Goal: Task Accomplishment & Management: Manage account settings

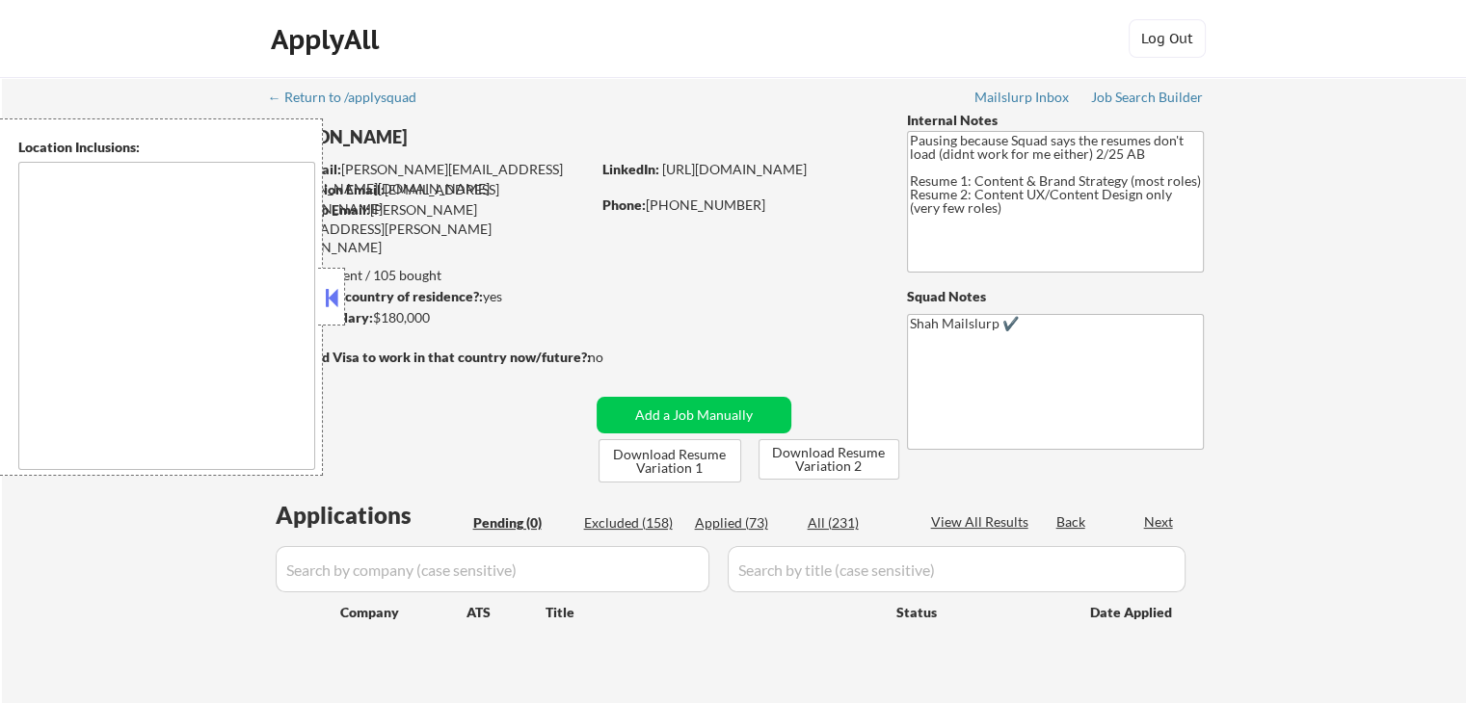
type textarea "[GEOGRAPHIC_DATA], [GEOGRAPHIC_DATA] [GEOGRAPHIC_DATA], [GEOGRAPHIC_DATA], [GEO…"
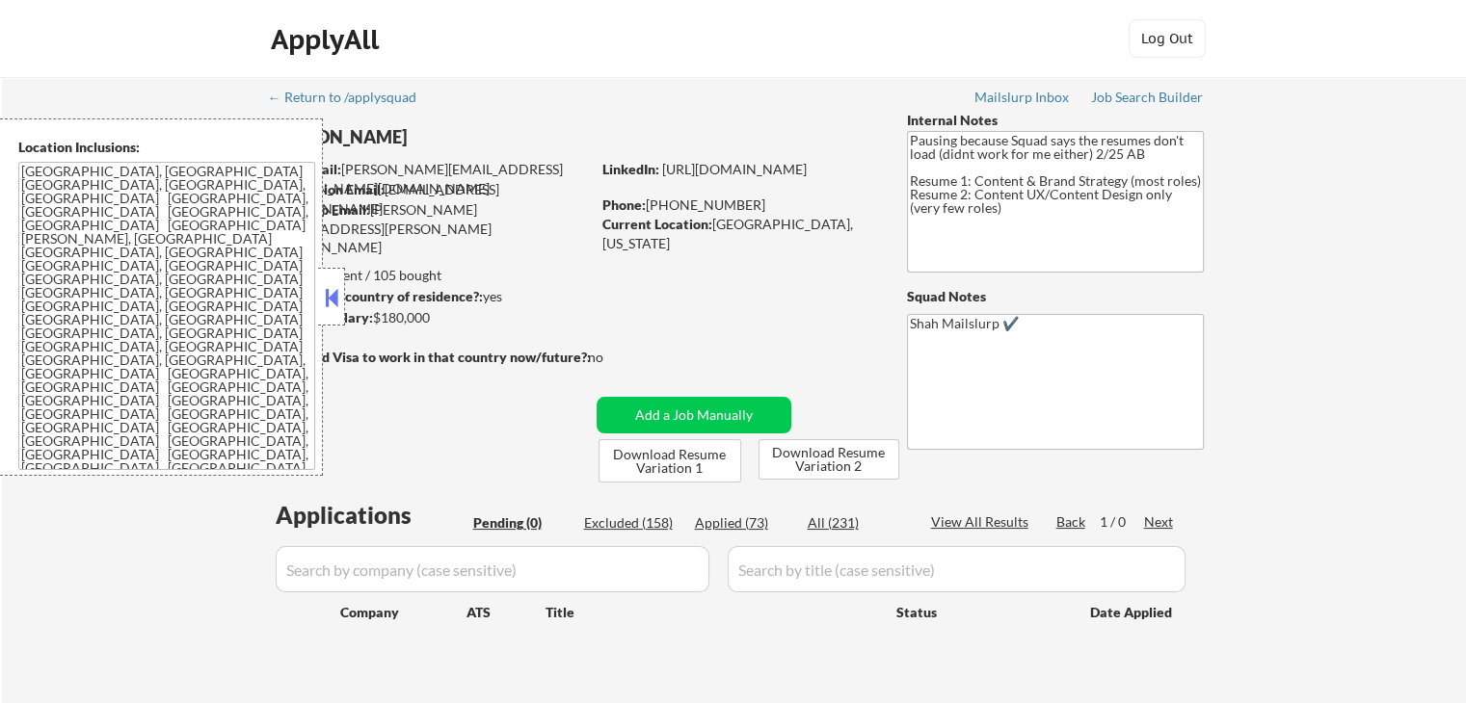
click at [319, 310] on div at bounding box center [331, 297] width 27 height 58
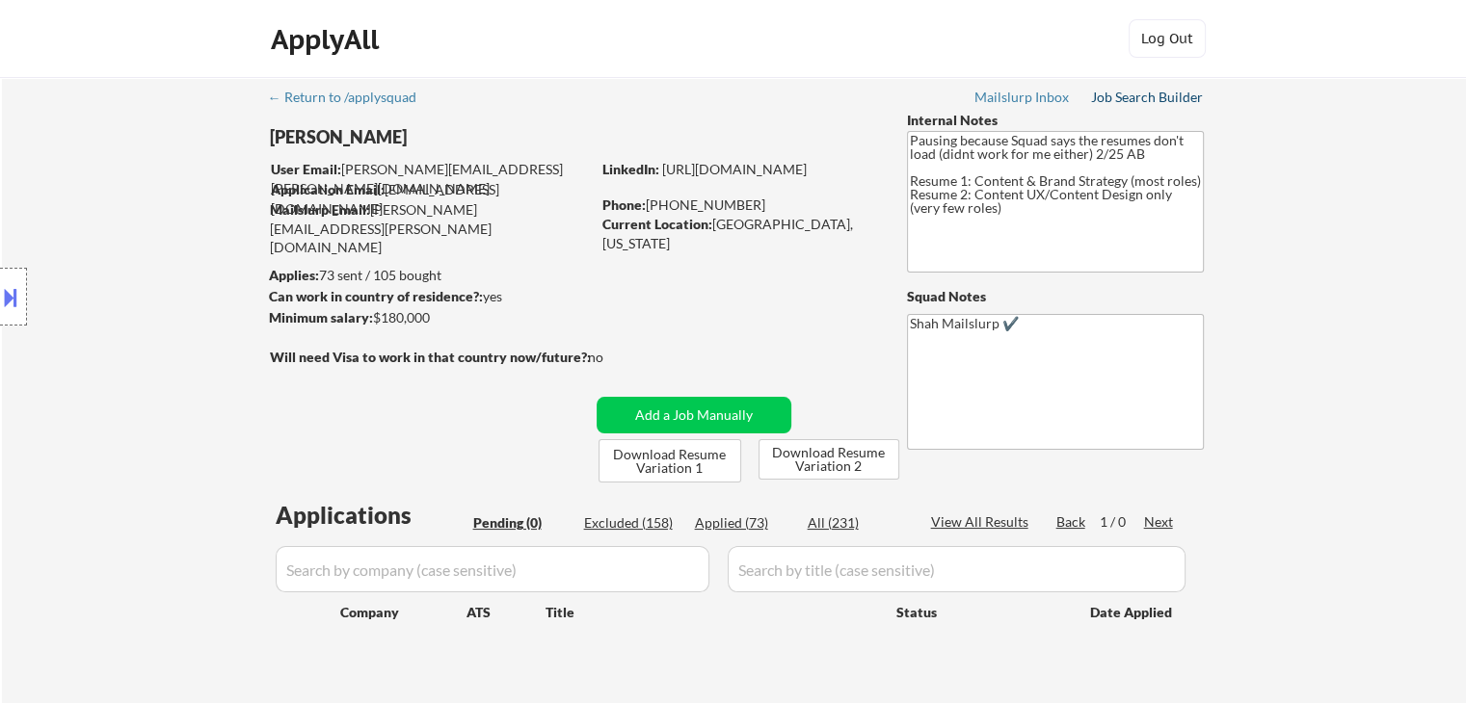
click at [1147, 101] on div "Job Search Builder" at bounding box center [1147, 97] width 113 height 13
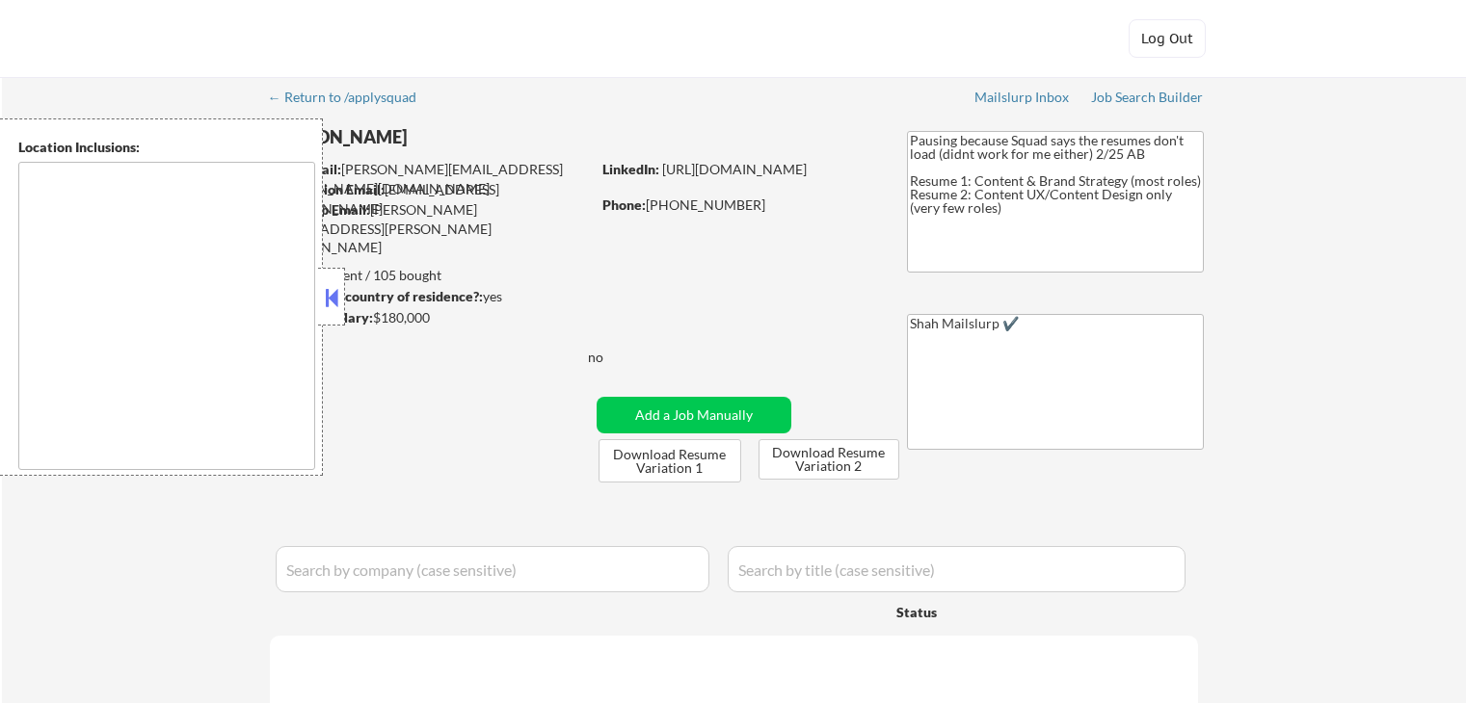
type textarea "[GEOGRAPHIC_DATA], [GEOGRAPHIC_DATA] [GEOGRAPHIC_DATA], [GEOGRAPHIC_DATA], [GEO…"
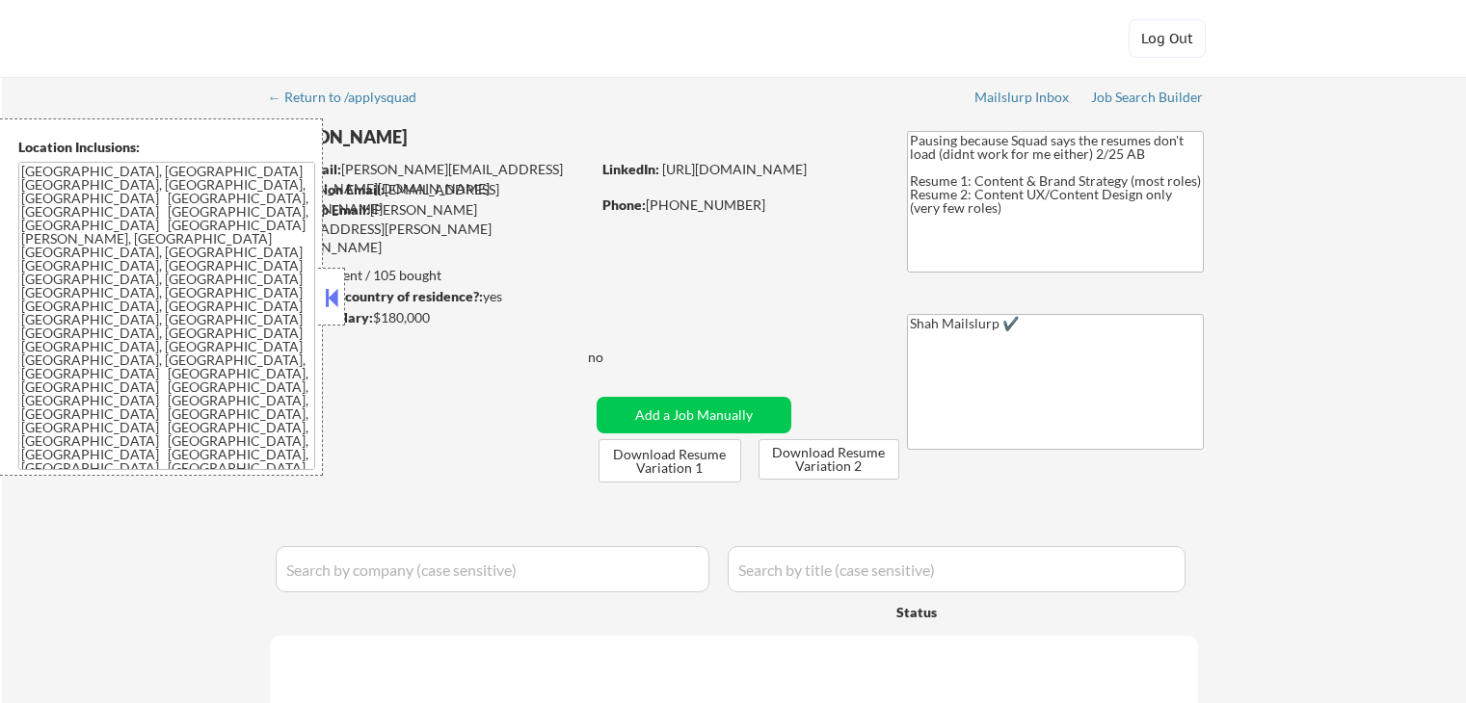
select select ""pending""
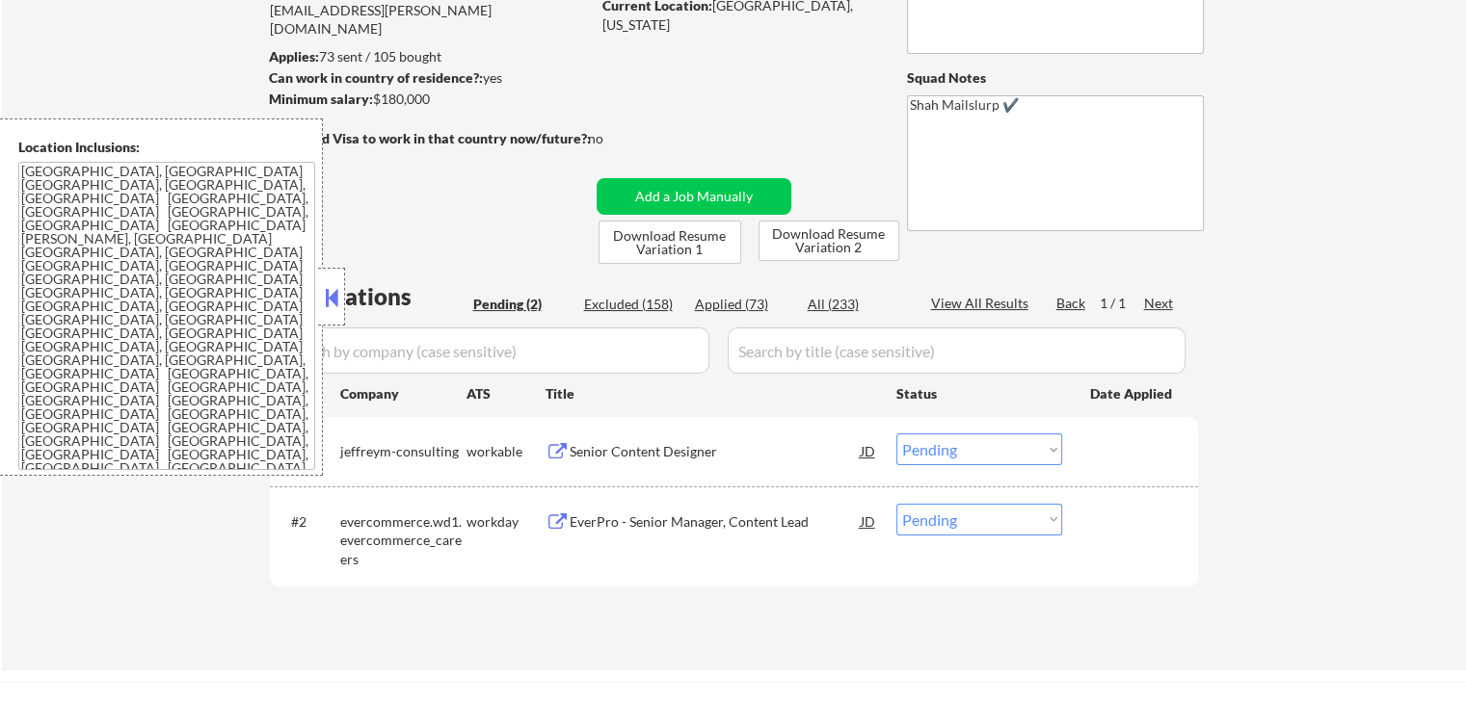
scroll to position [289, 0]
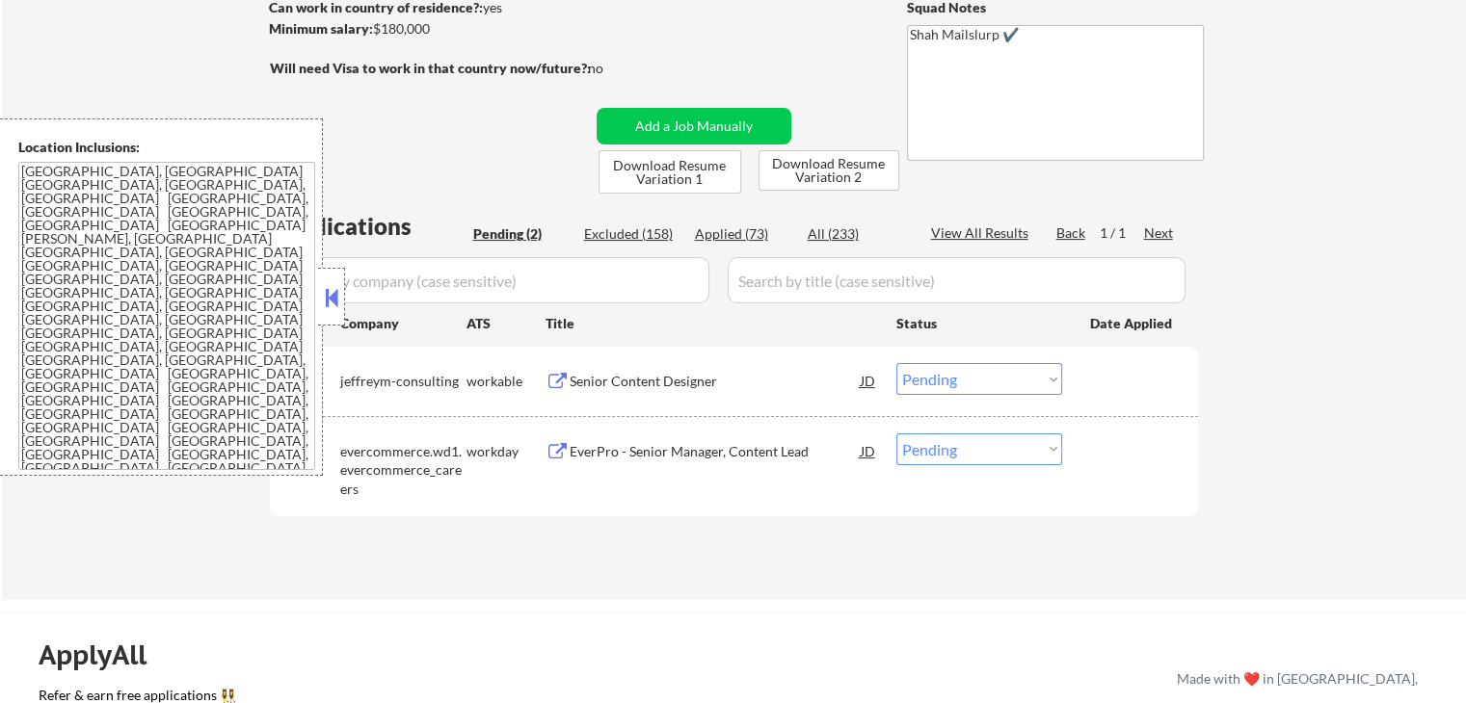
click at [613, 383] on div "Senior Content Designer" at bounding box center [714, 381] width 291 height 19
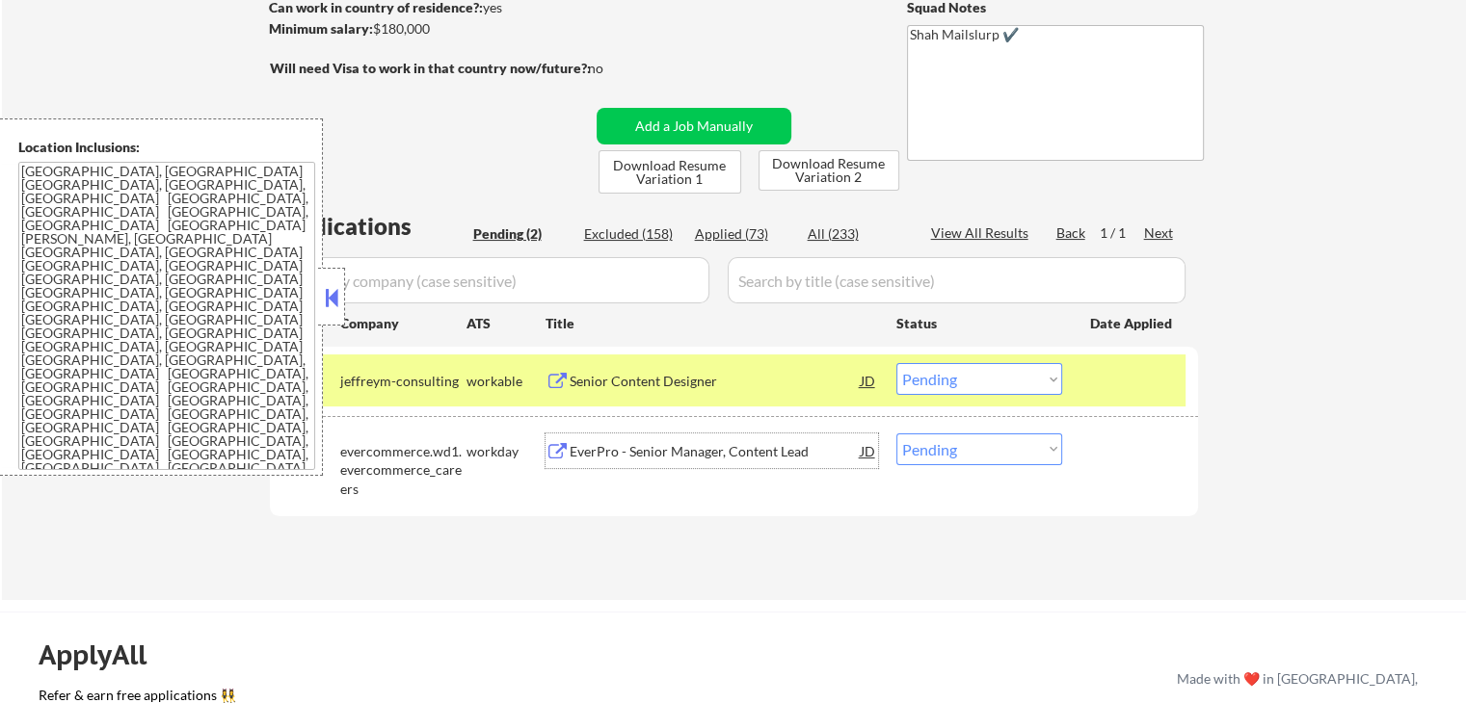
click at [632, 442] on div "EverPro - Senior Manager, Content Lead" at bounding box center [714, 451] width 291 height 19
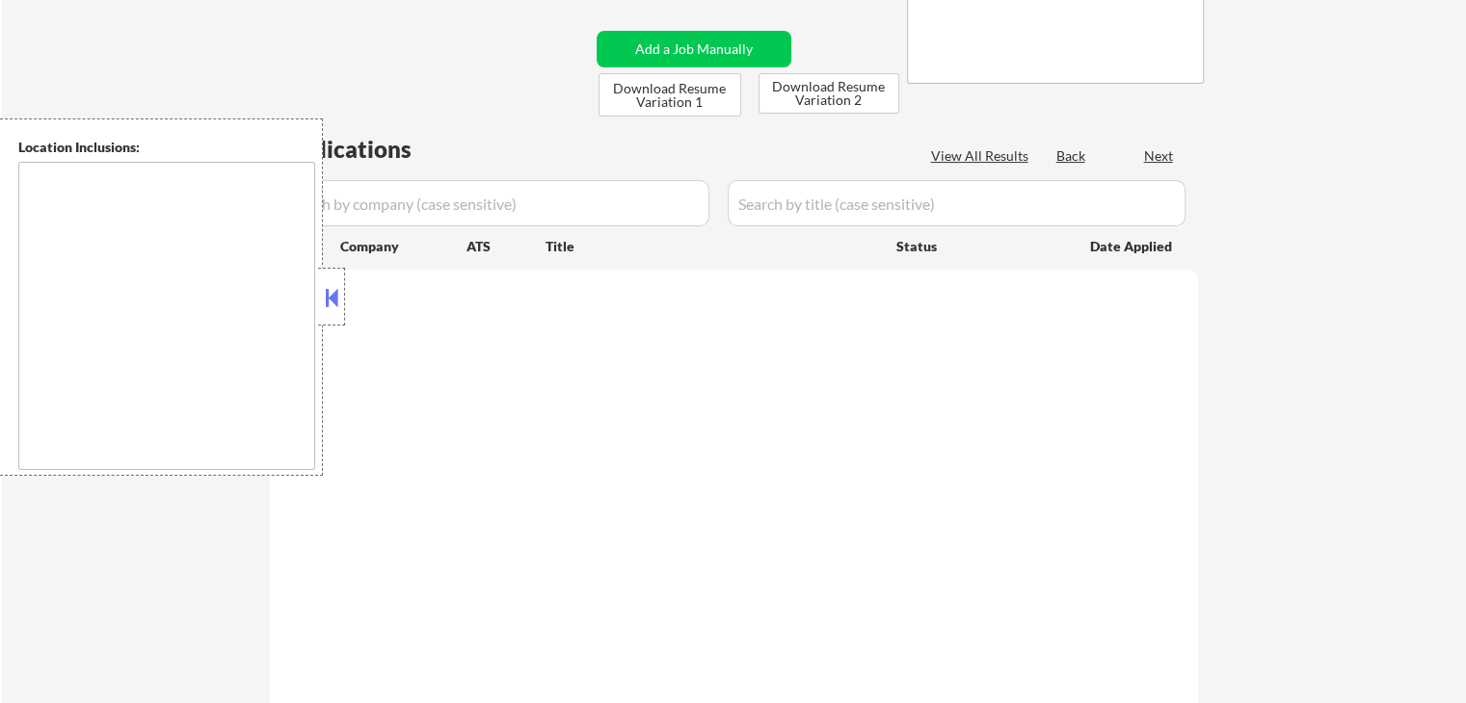
scroll to position [289, 0]
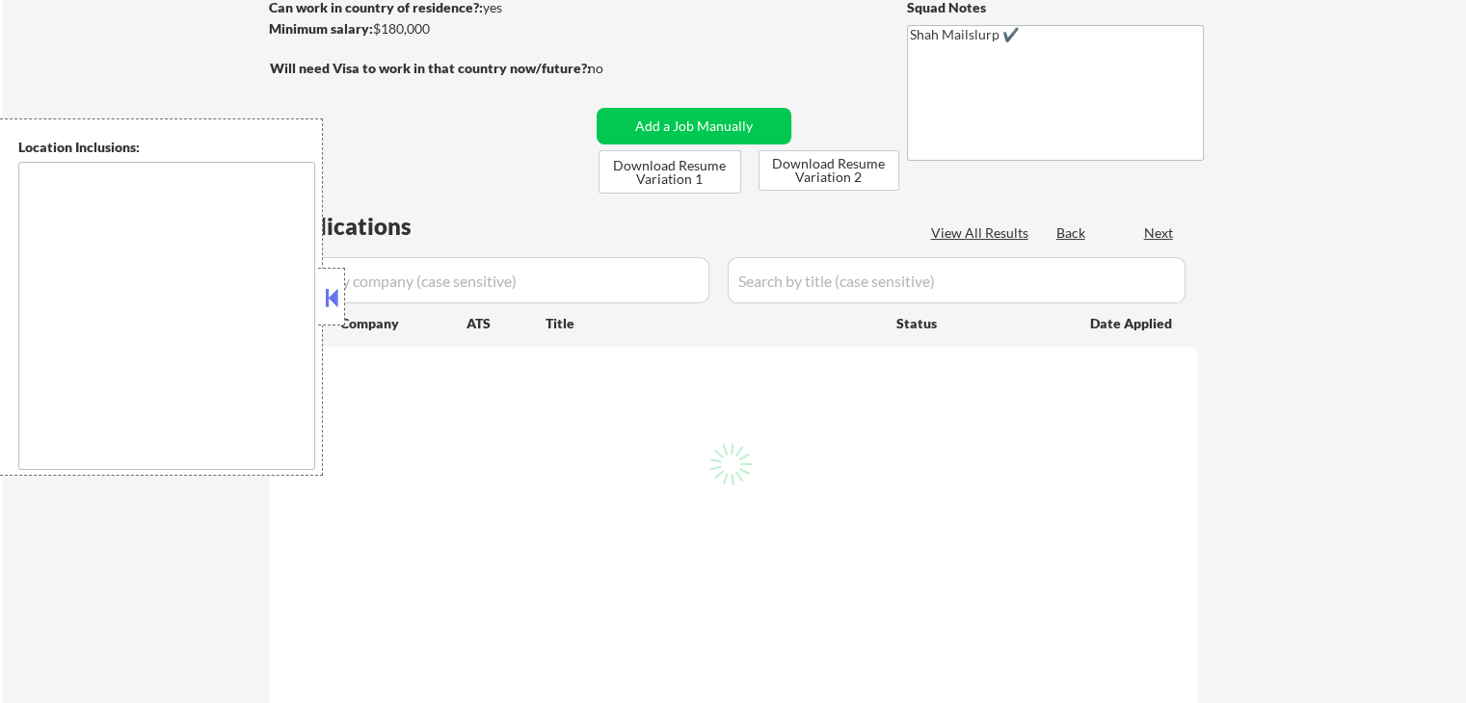
select select ""pending""
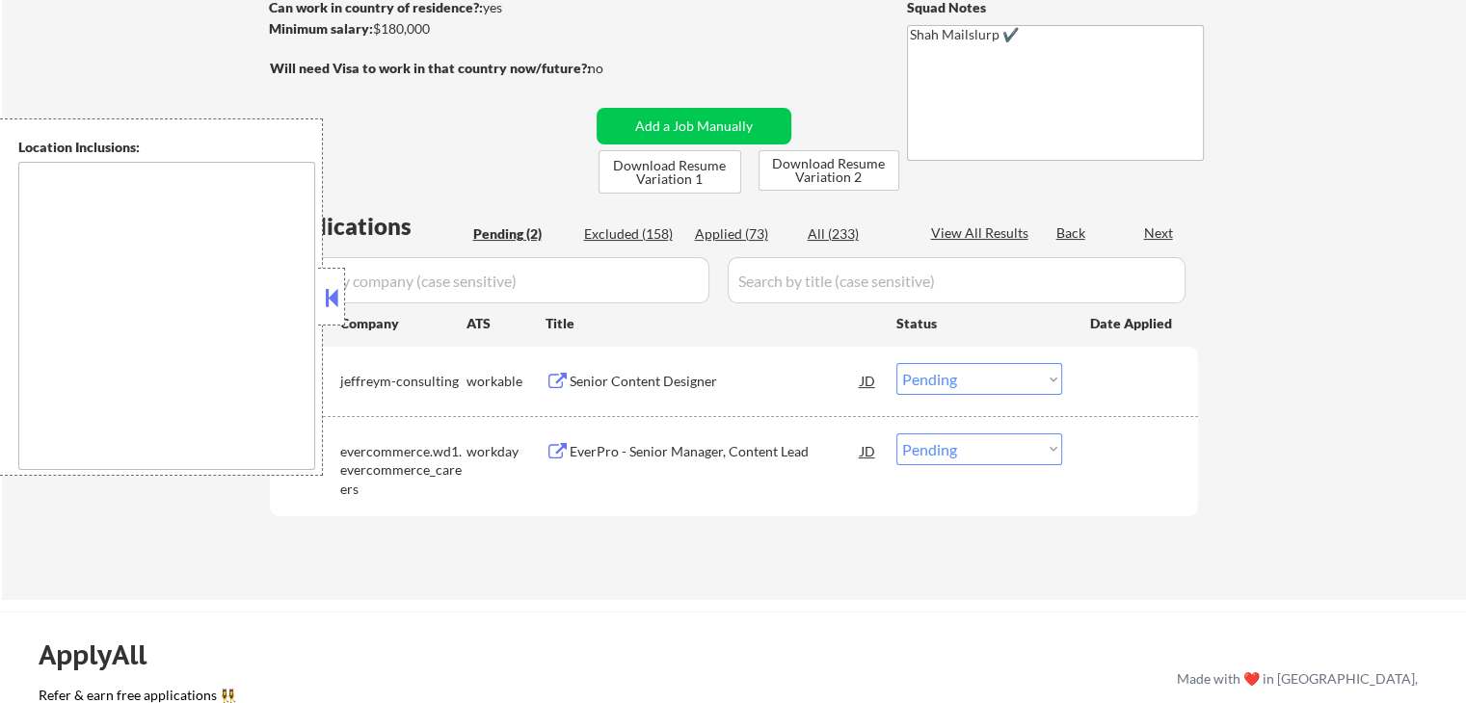
type textarea "[GEOGRAPHIC_DATA], [GEOGRAPHIC_DATA] [GEOGRAPHIC_DATA], [GEOGRAPHIC_DATA], [GEO…"
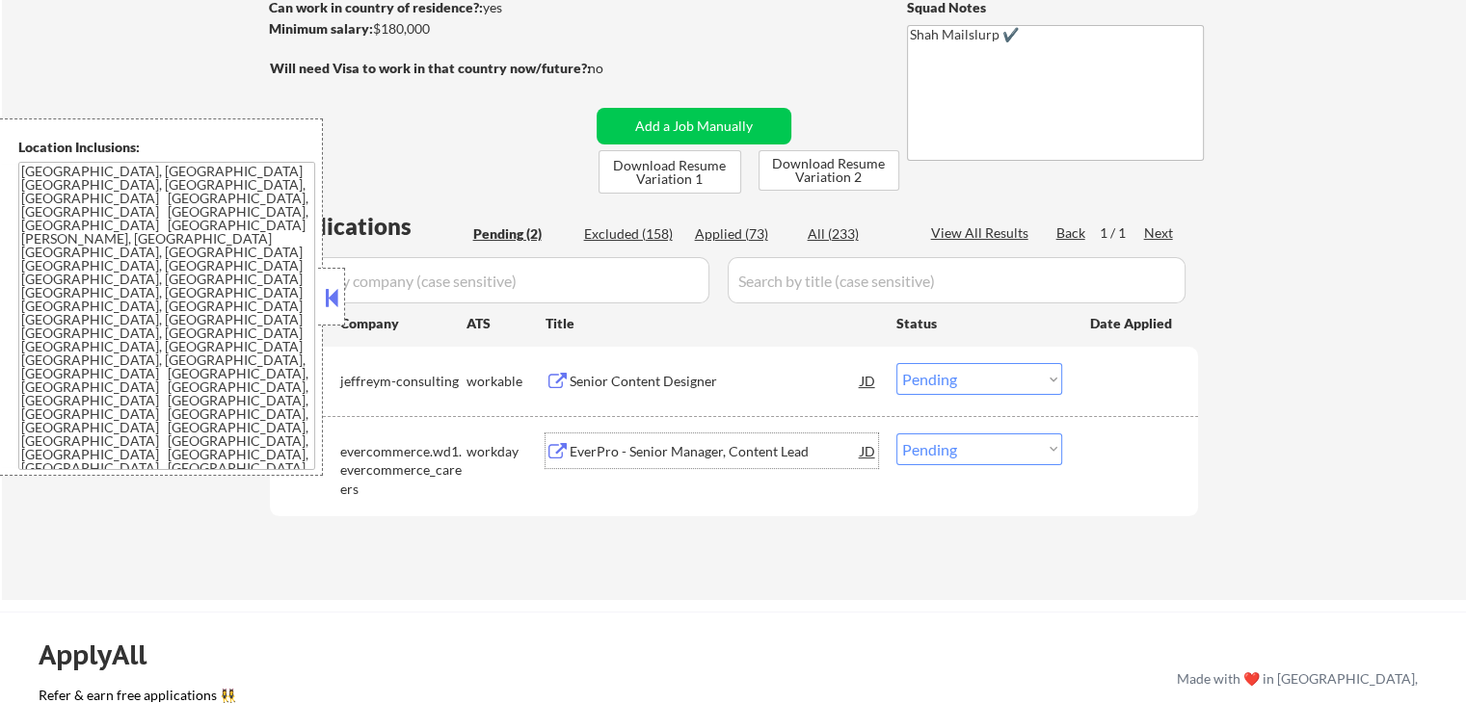
click at [586, 444] on div "EverPro - Senior Manager, Content Lead" at bounding box center [714, 451] width 291 height 19
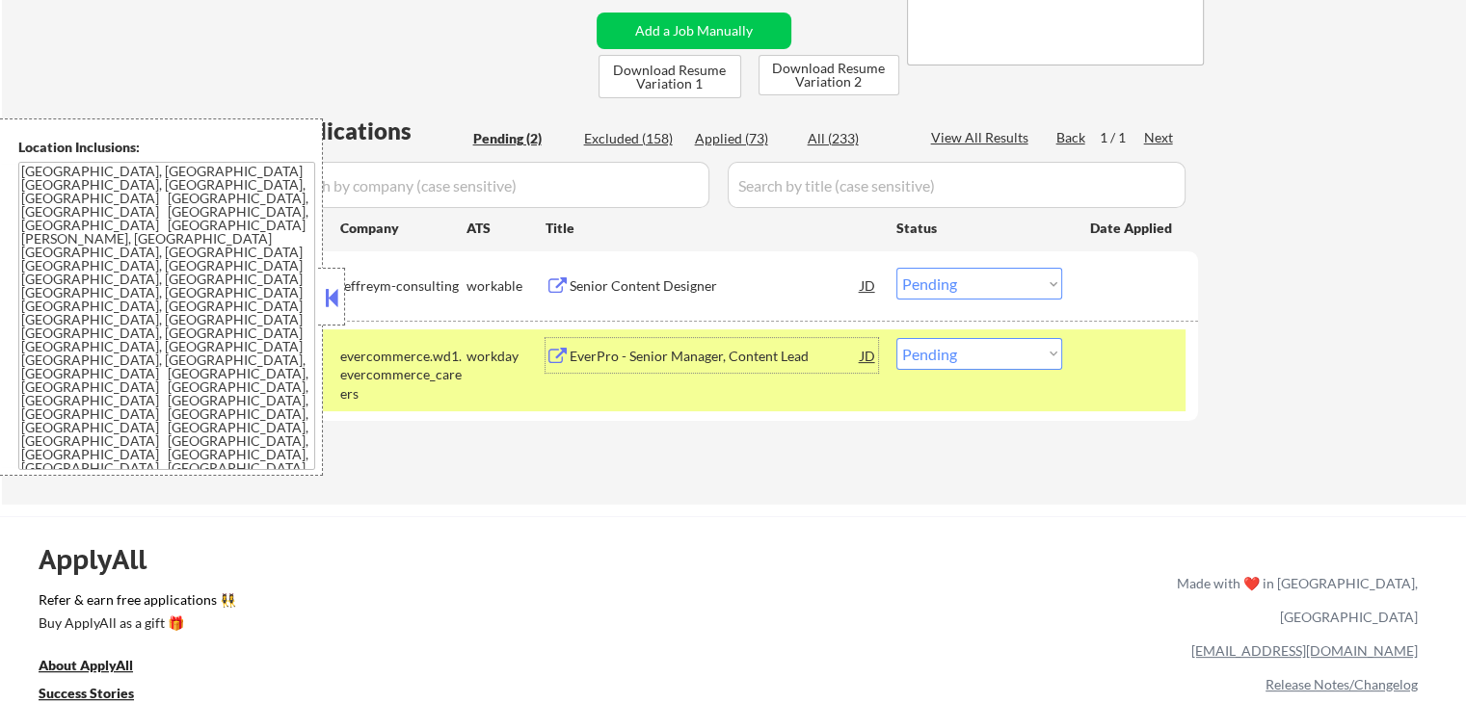
scroll to position [385, 0]
click at [985, 283] on select "Choose an option... Pending Applied Excluded (Questions) Excluded (Expired) Exc…" at bounding box center [979, 283] width 166 height 32
click at [896, 267] on select "Choose an option... Pending Applied Excluded (Questions) Excluded (Expired) Exc…" at bounding box center [979, 283] width 166 height 32
select select ""pending""
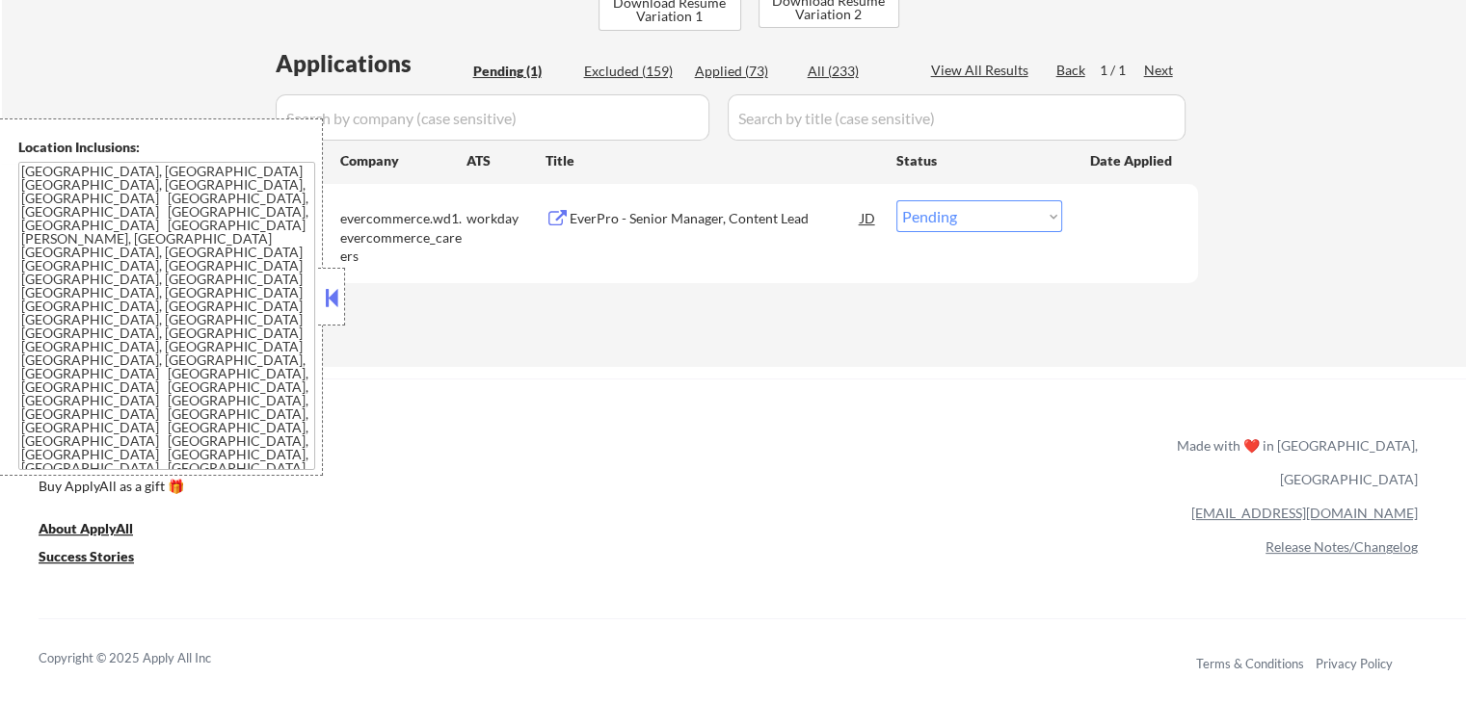
scroll to position [482, 0]
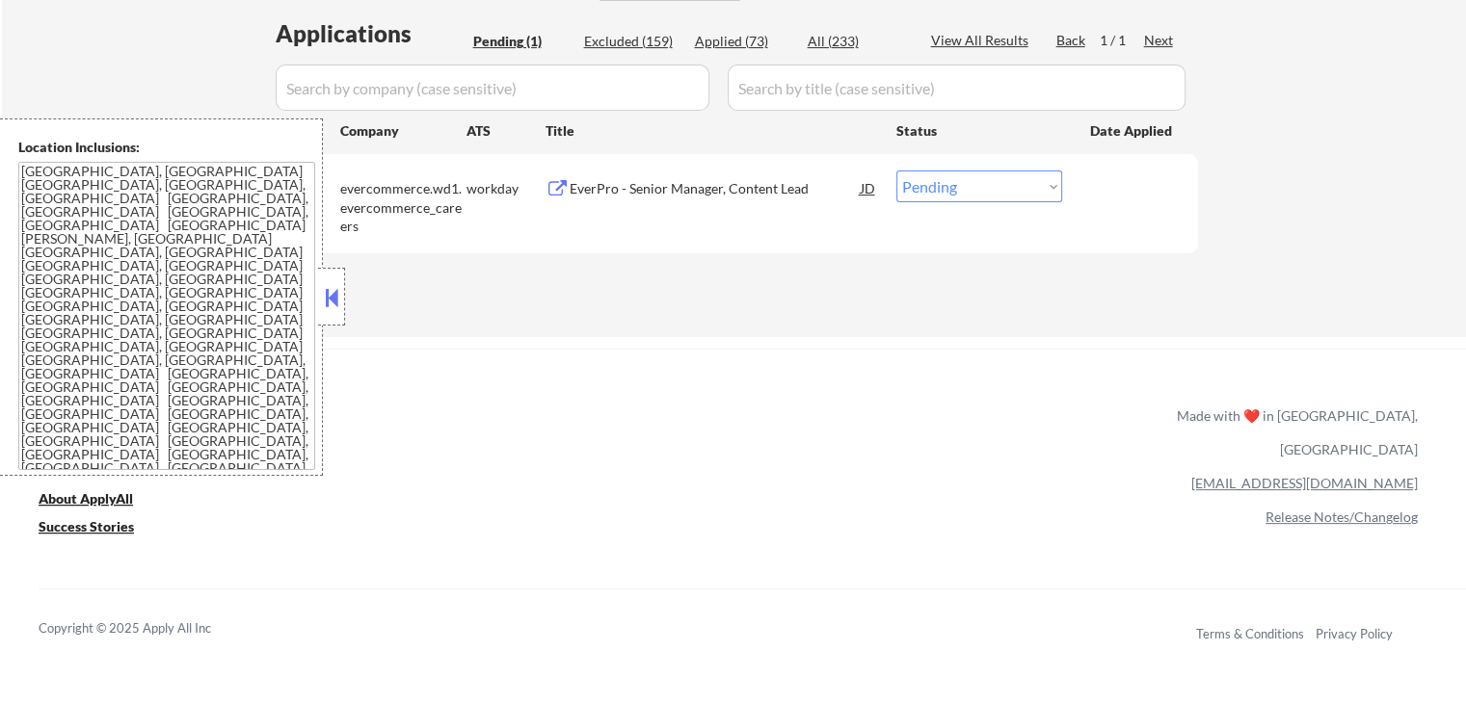
click at [640, 45] on div "Excluded (159)" at bounding box center [632, 41] width 96 height 19
select select ""excluded__location_""
select select ""excluded__expired_""
select select ""excluded__salary_""
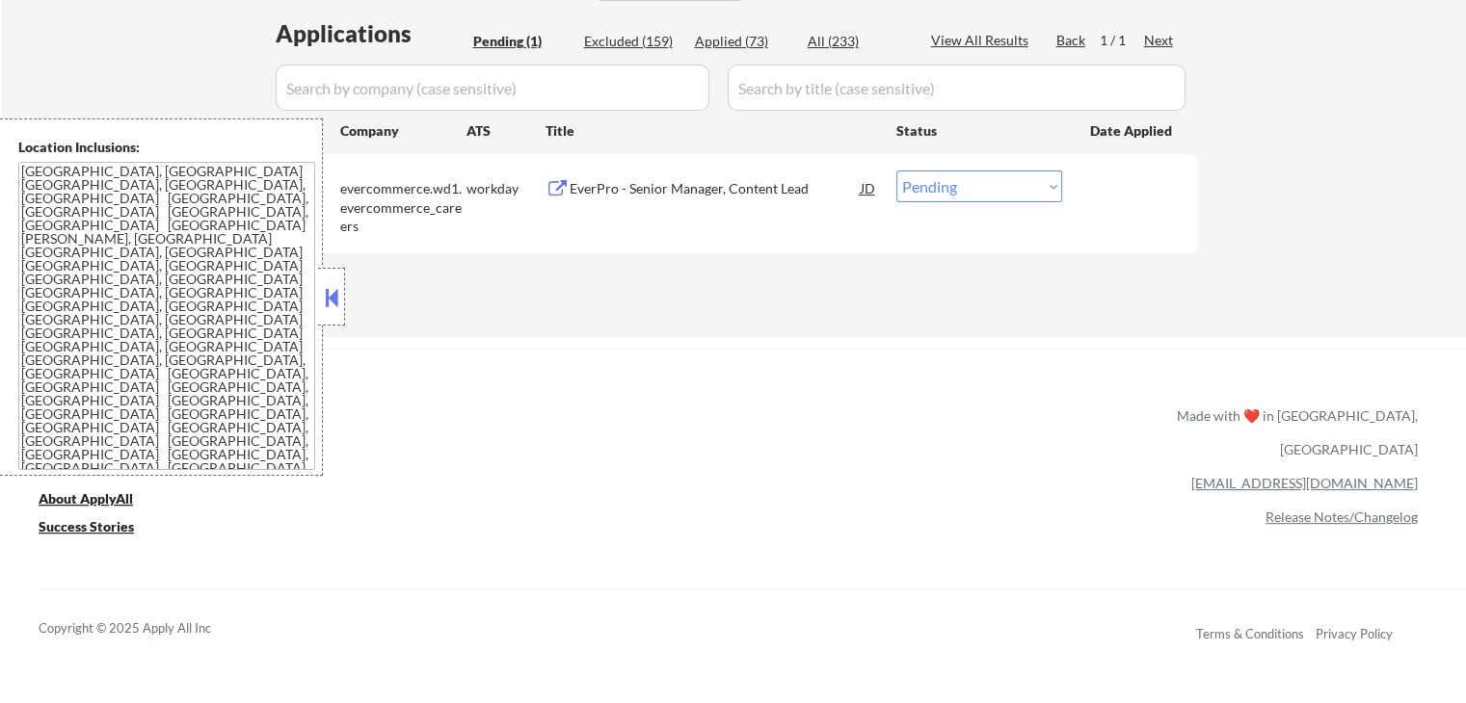
select select ""excluded__expired_""
select select ""excluded__salary_""
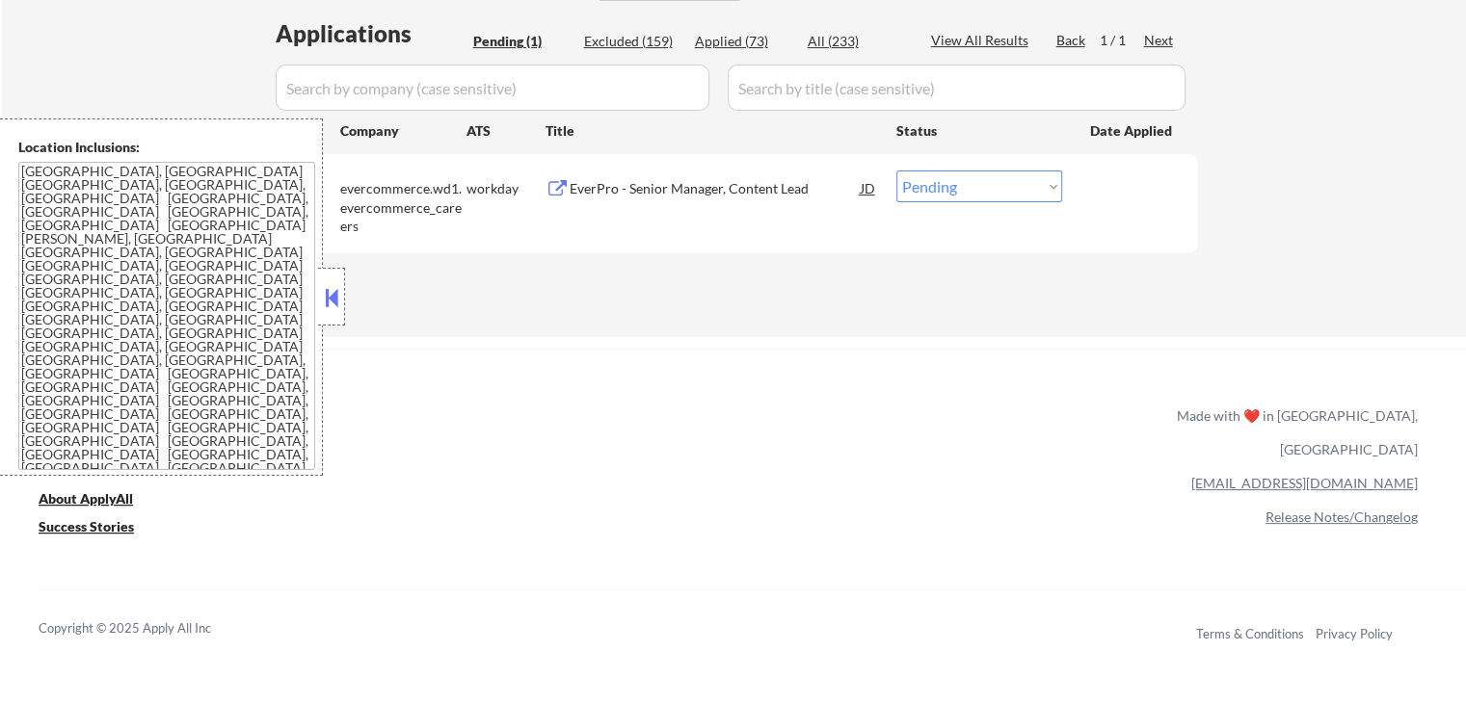
select select ""excluded__expired_""
select select ""excluded__salary_""
select select ""excluded__expired_""
select select ""excluded__location_""
select select ""excluded__salary_""
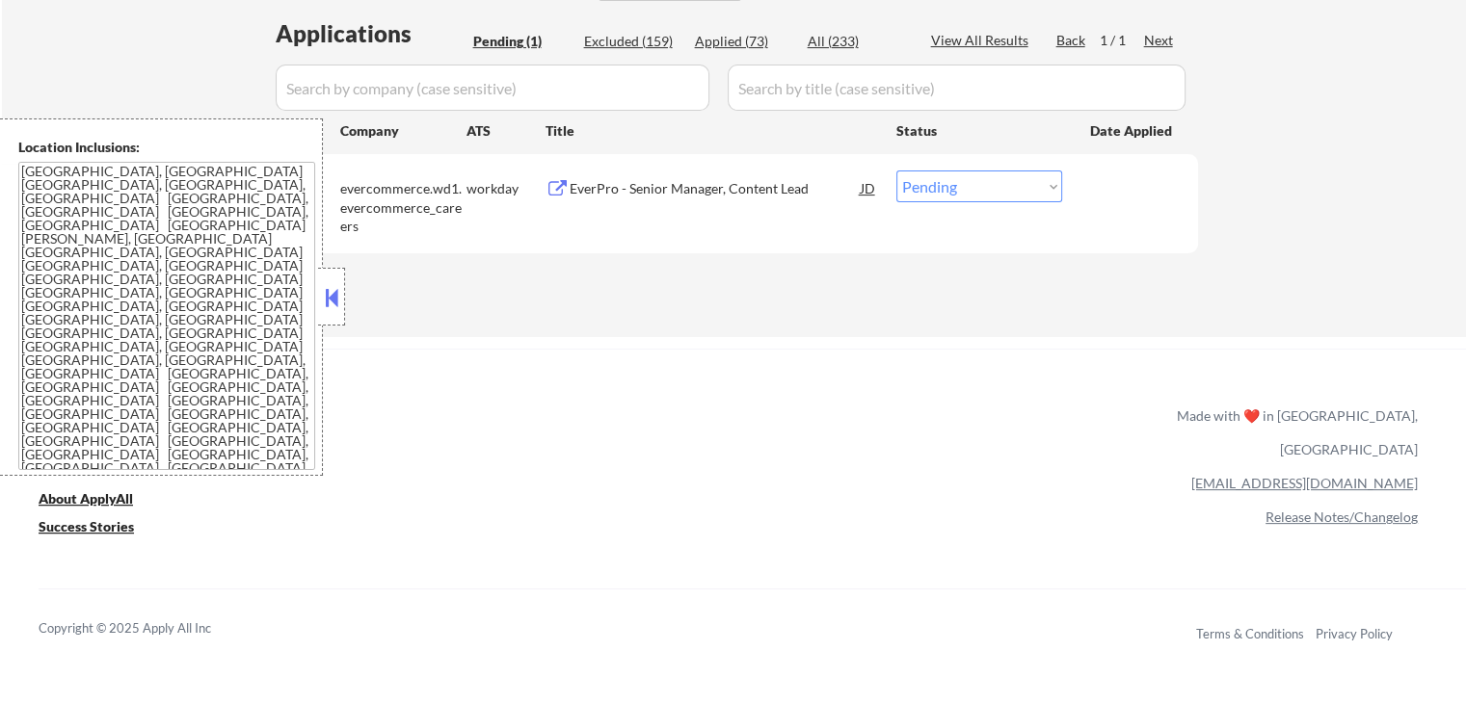
select select ""excluded__location_""
select select ""excluded__expired_""
select select ""excluded__salary_""
select select ""excluded__location_""
select select ""excluded""
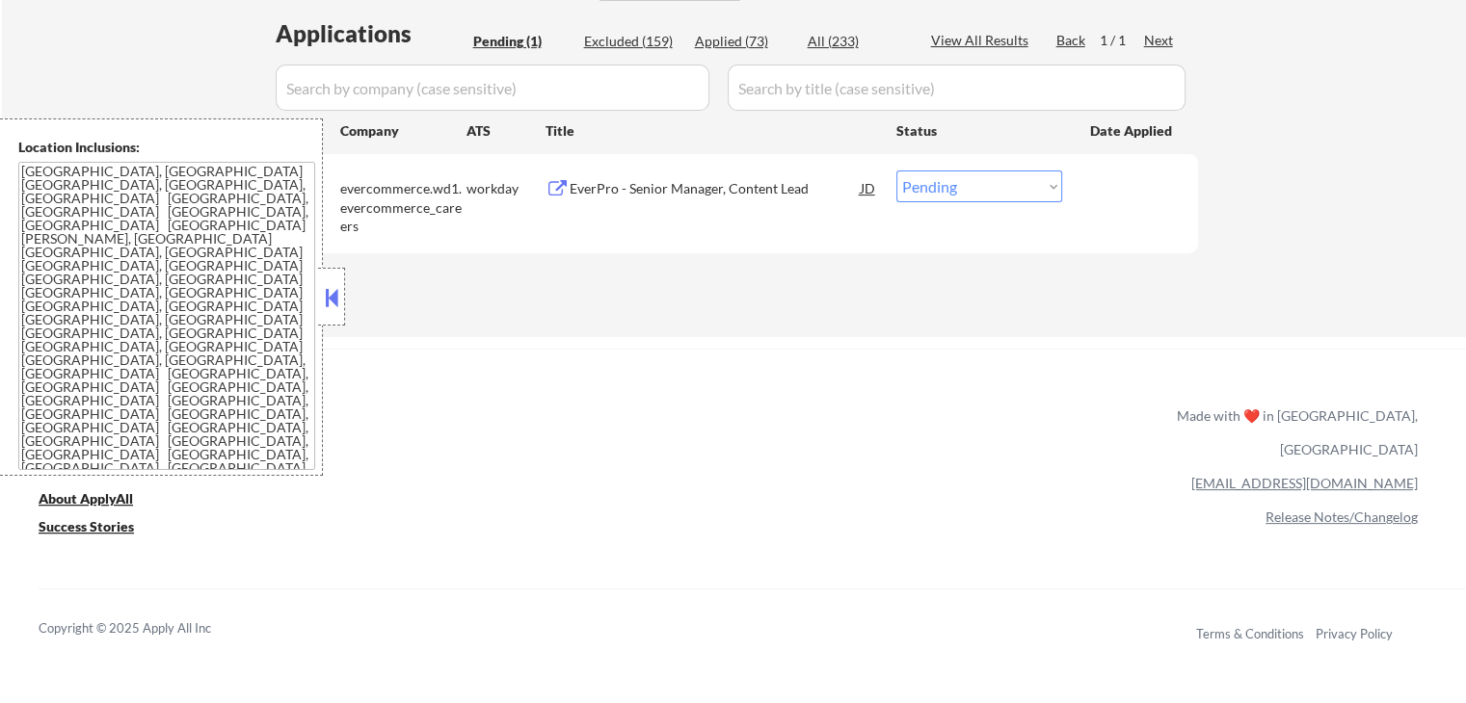
select select ""excluded__location_""
select select ""excluded""
select select ""excluded__salary_""
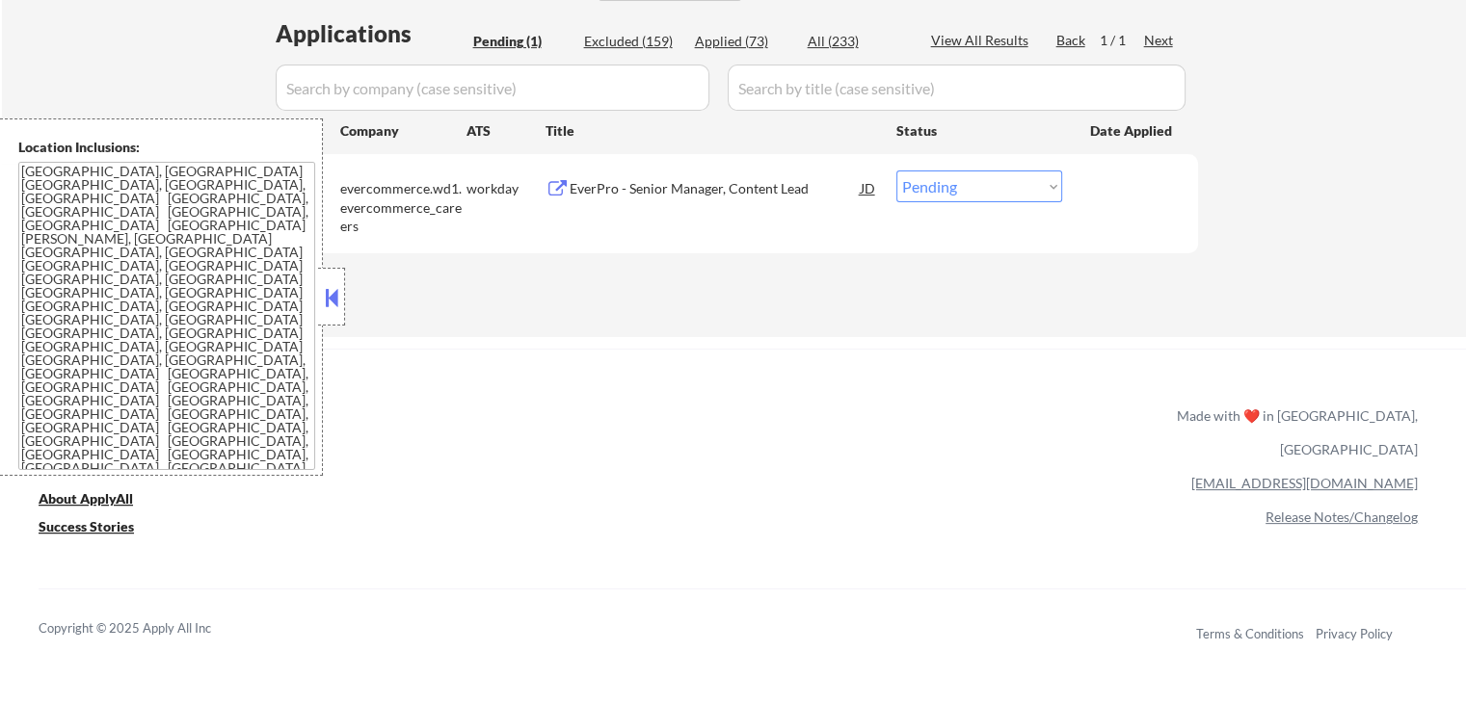
select select ""excluded__salary_""
select select ""excluded__other_""
select select ""excluded__location_""
select select ""excluded__salary_""
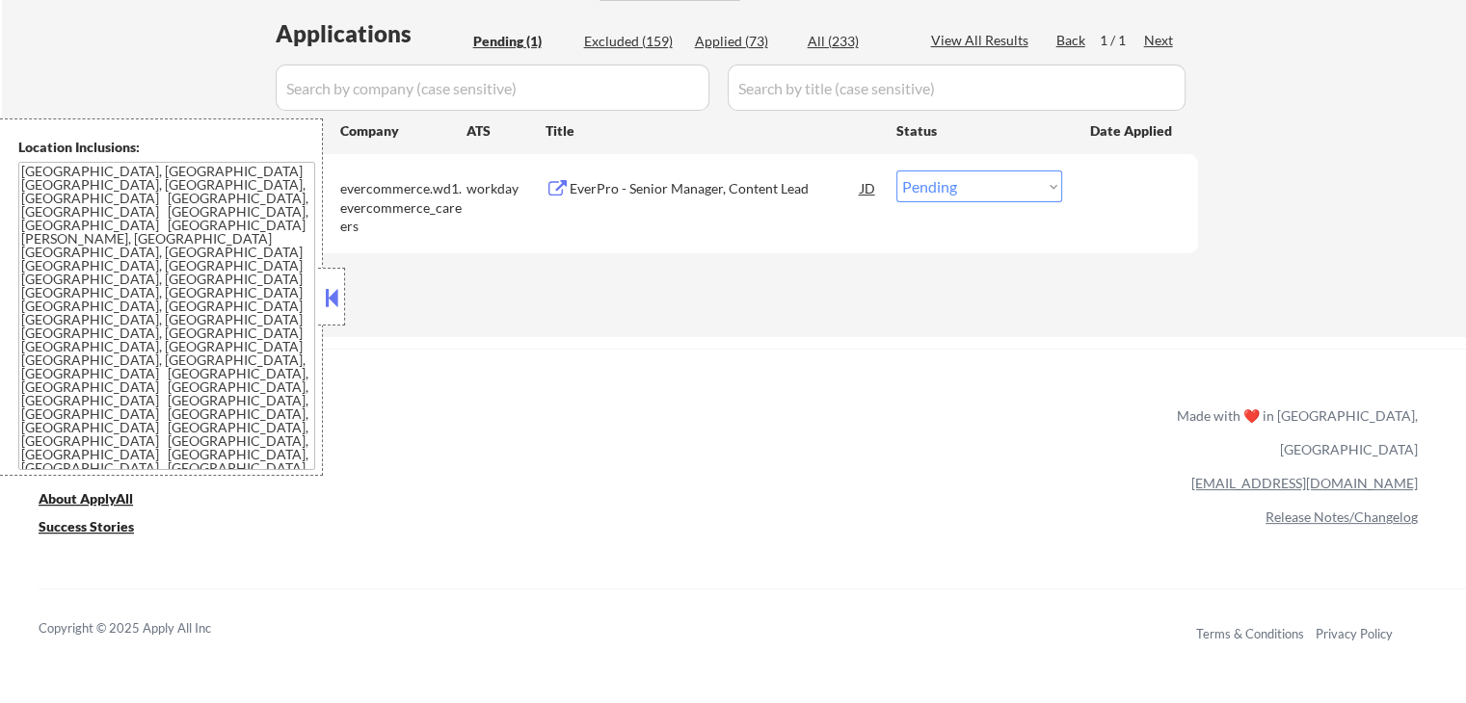
select select ""excluded__expired_""
select select ""excluded__salary_""
select select ""excluded""
select select ""excluded__expired_""
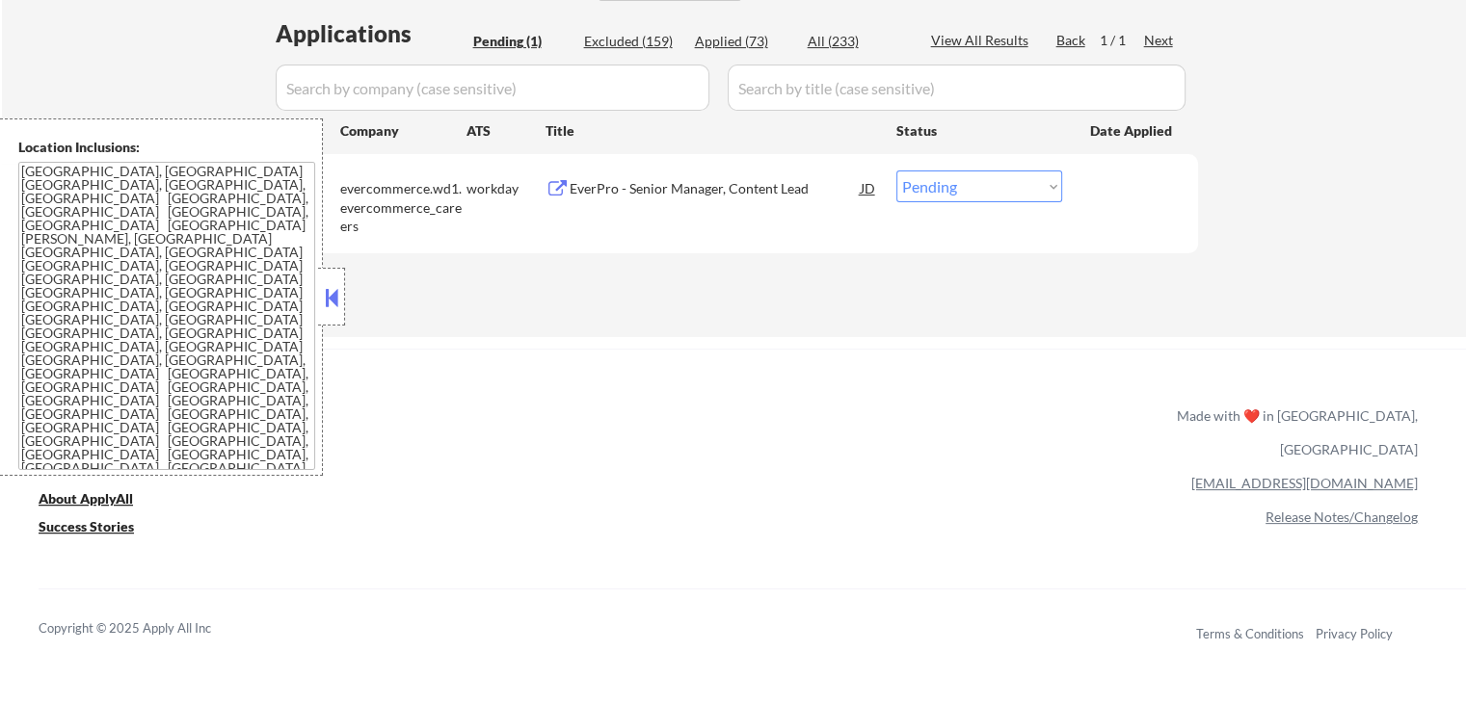
select select ""excluded""
select select ""excluded__expired_""
select select ""excluded__location_""
select select ""excluded__other_""
select select ""excluded__salary_""
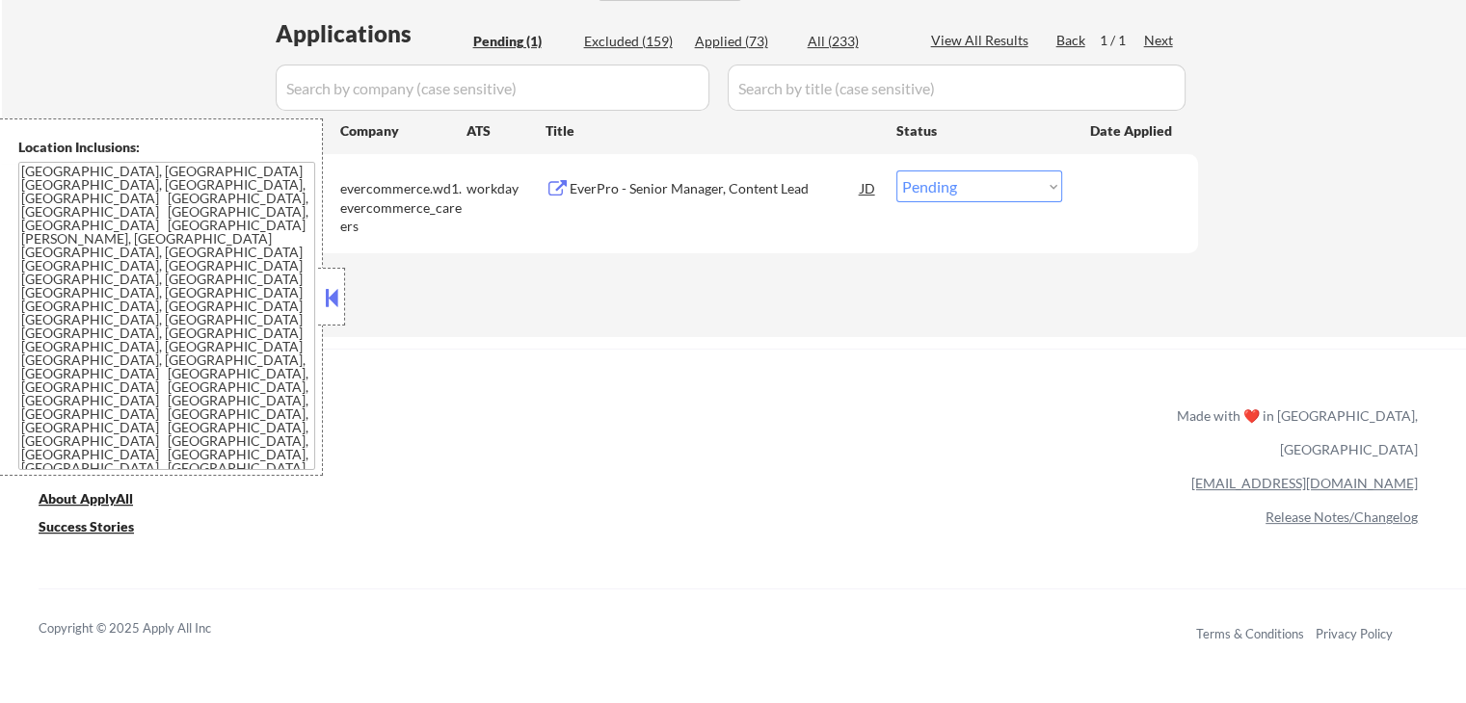
select select ""excluded__expired_""
select select ""excluded__blocklist_""
select select ""excluded__location_""
select select ""excluded__salary_""
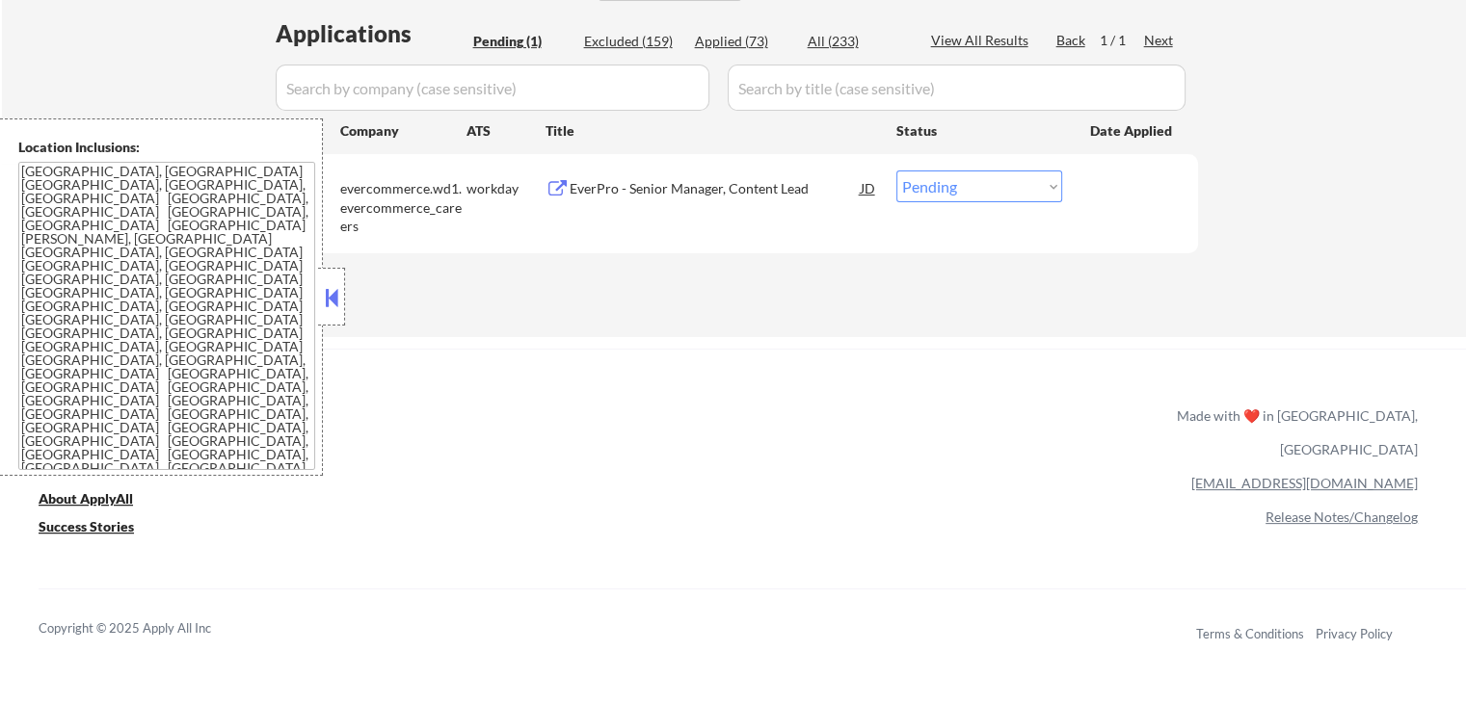
select select ""excluded__salary_""
select select ""excluded""
select select ""excluded__salary_""
select select ""excluded""
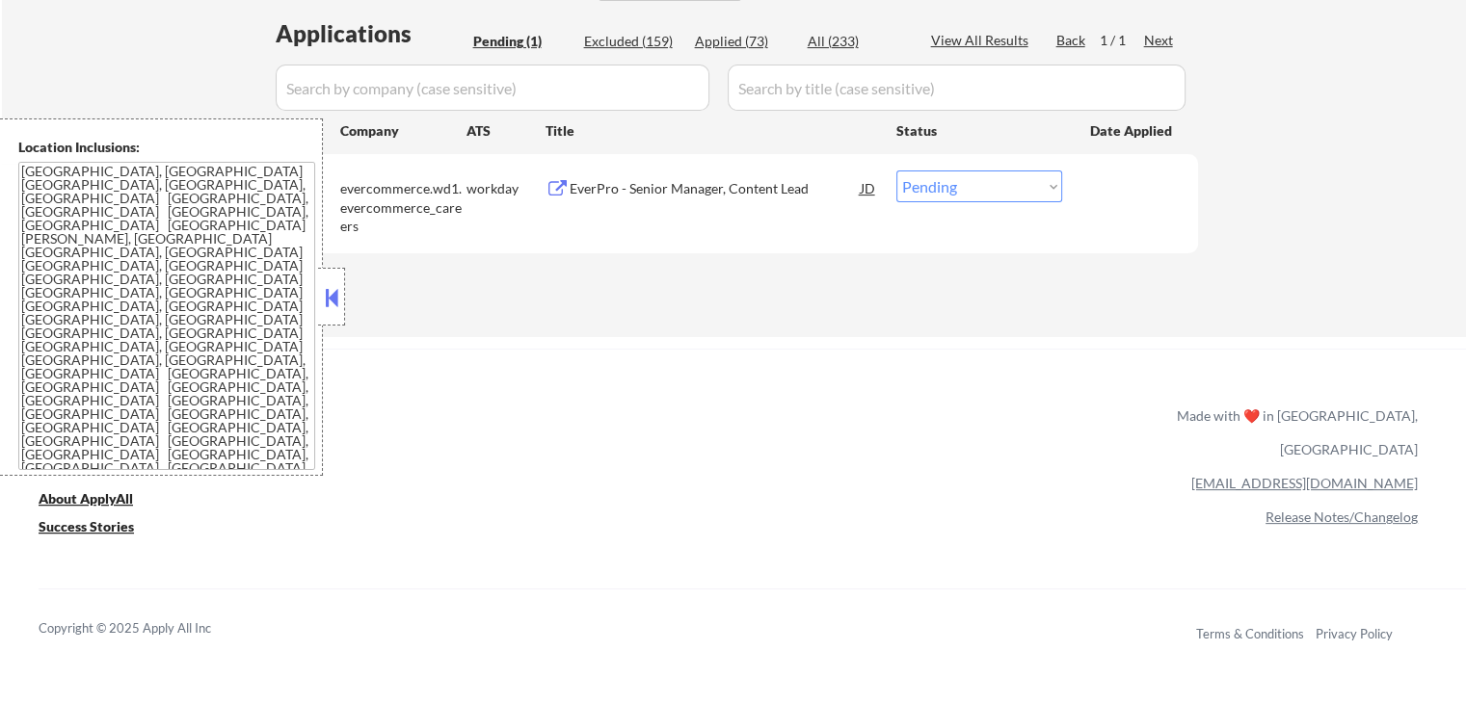
select select ""excluded__location_""
select select ""excluded__salary_""
select select ""excluded__expired_""
select select ""excluded__salary_""
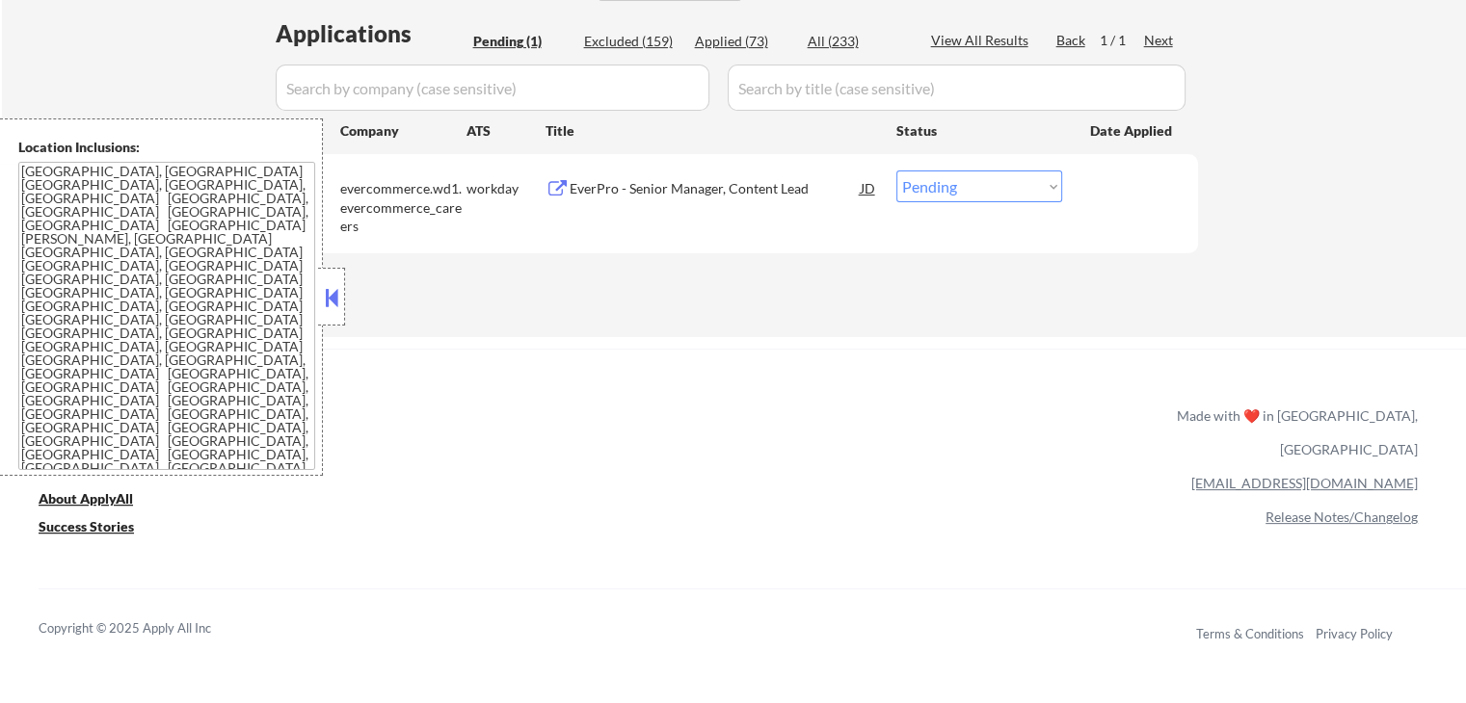
select select ""excluded__location_""
select select ""excluded__salary_""
select select ""excluded__expired_""
select select ""excluded""
select select ""excluded__location_""
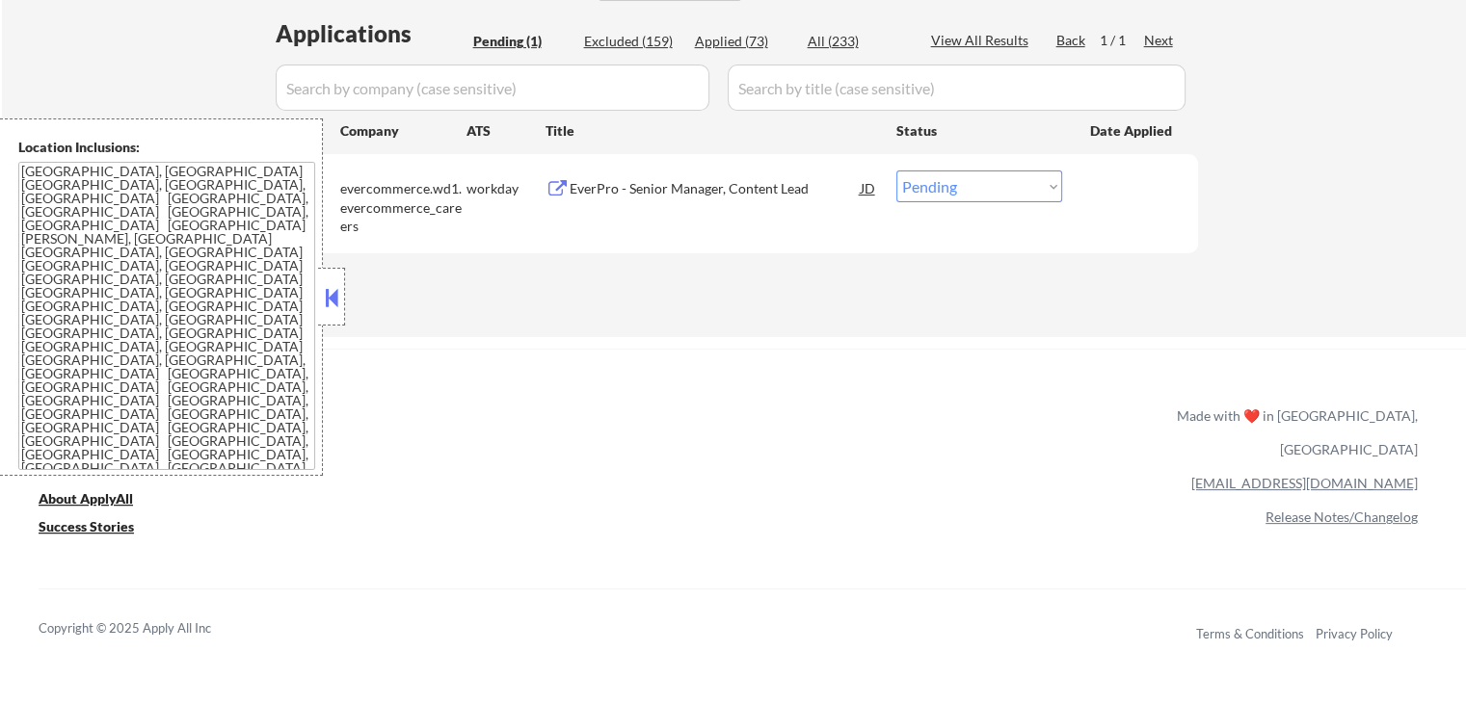
select select ""excluded__expired_""
select select ""excluded__salary_""
select select ""excluded__location_""
select select ""excluded""
select select ""excluded__location_""
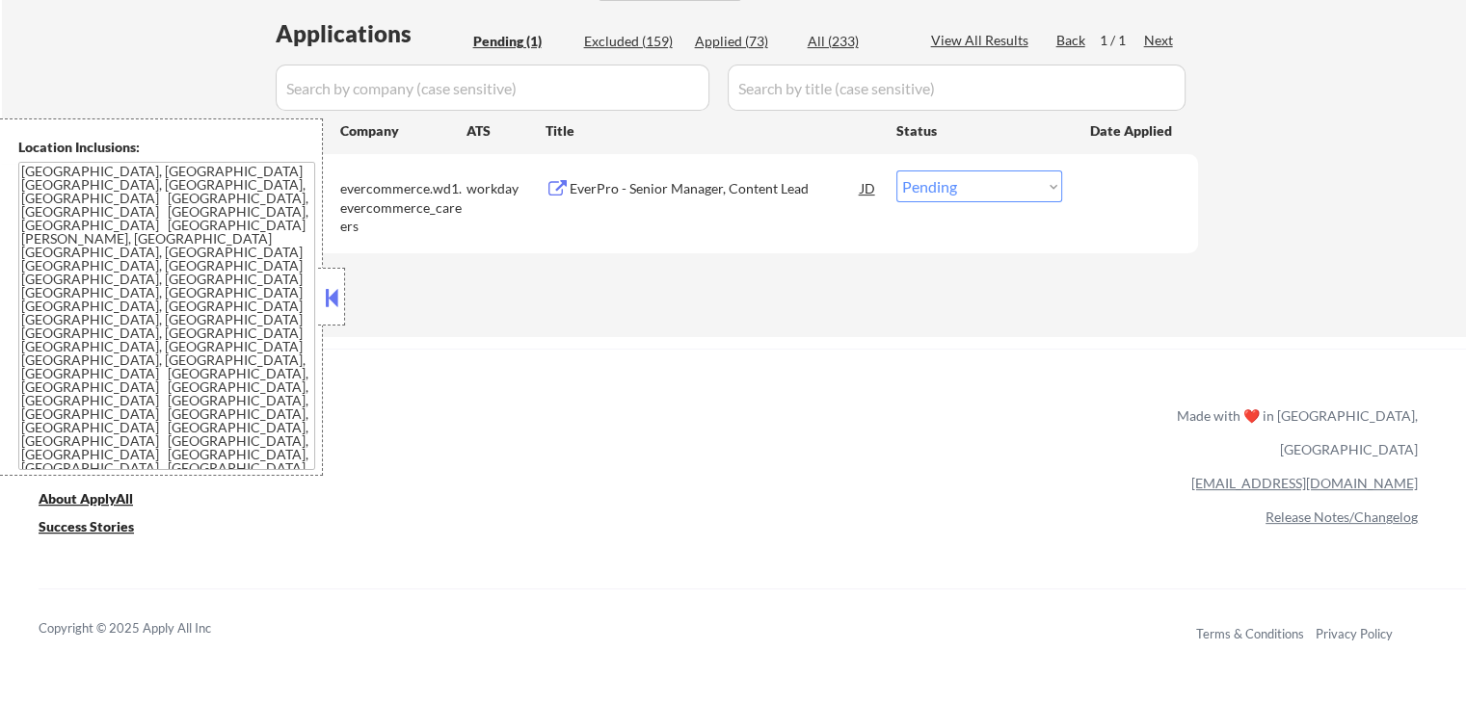
select select ""excluded""
select select ""excluded__salary_""
select select ""excluded""
select select ""excluded__salary_""
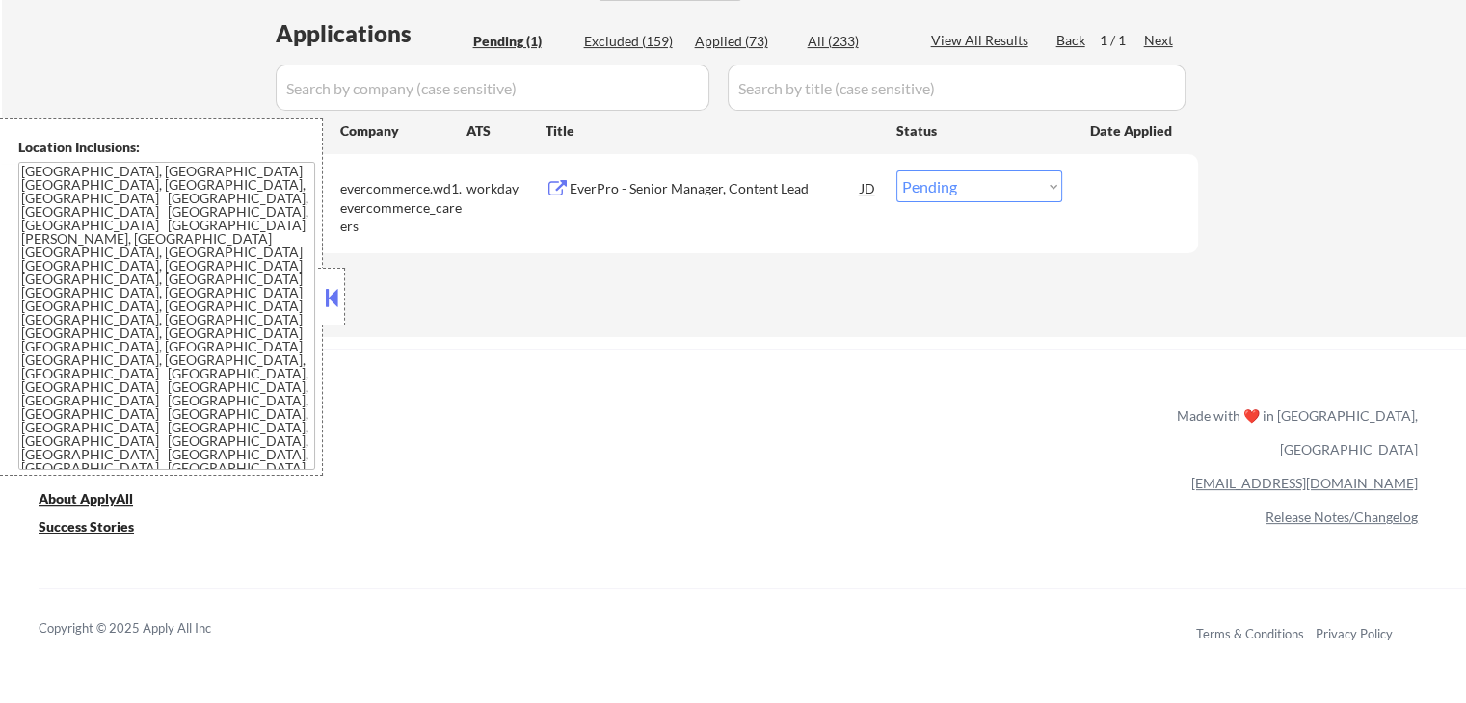
select select ""excluded__salary_""
select select ""excluded__location_""
select select ""excluded""
select select ""excluded__salary_""
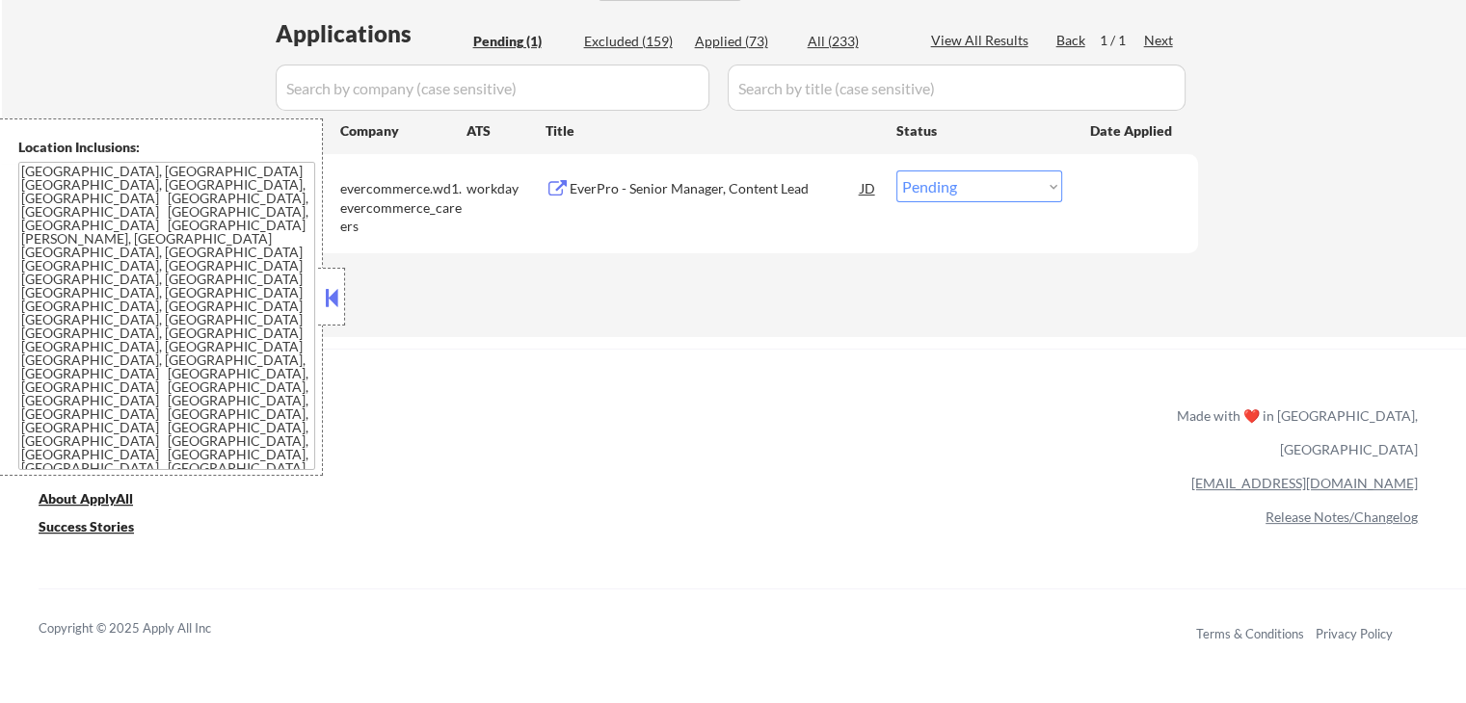
select select ""excluded__salary_""
select select ""excluded__location_""
select select ""excluded__salary_""
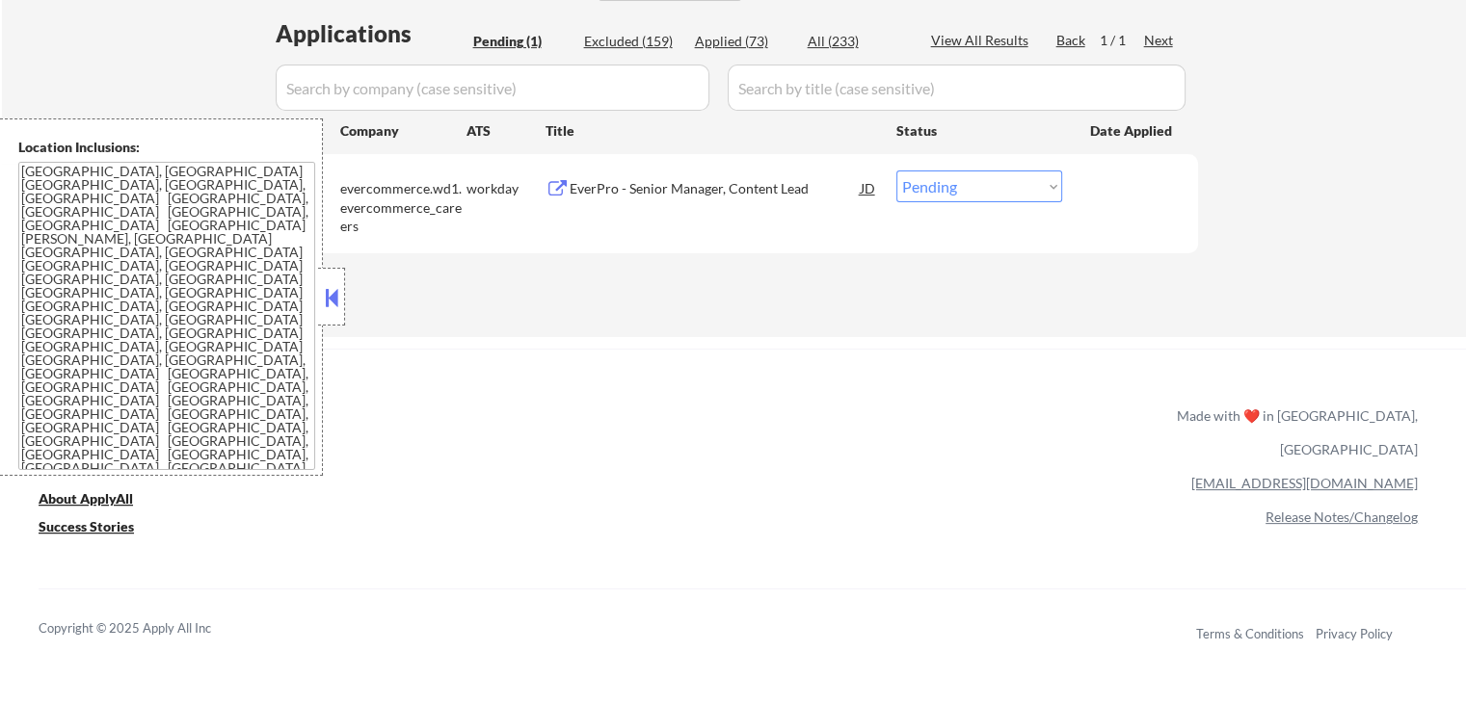
select select ""excluded__other_""
select select ""excluded__expired_""
select select ""excluded__location_""
select select ""excluded""
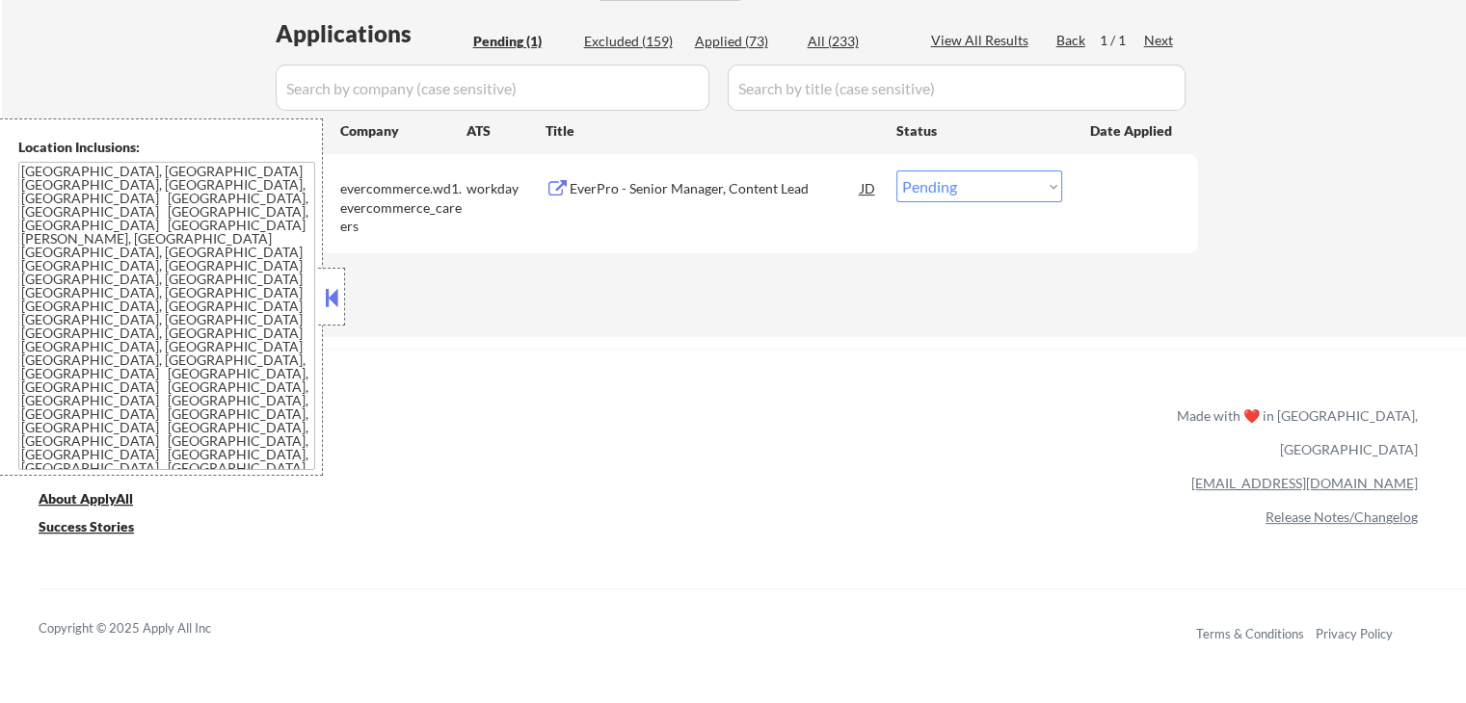
select select ""excluded__salary_""
select select ""excluded__location_""
select select ""excluded""
select select ""excluded__salary_""
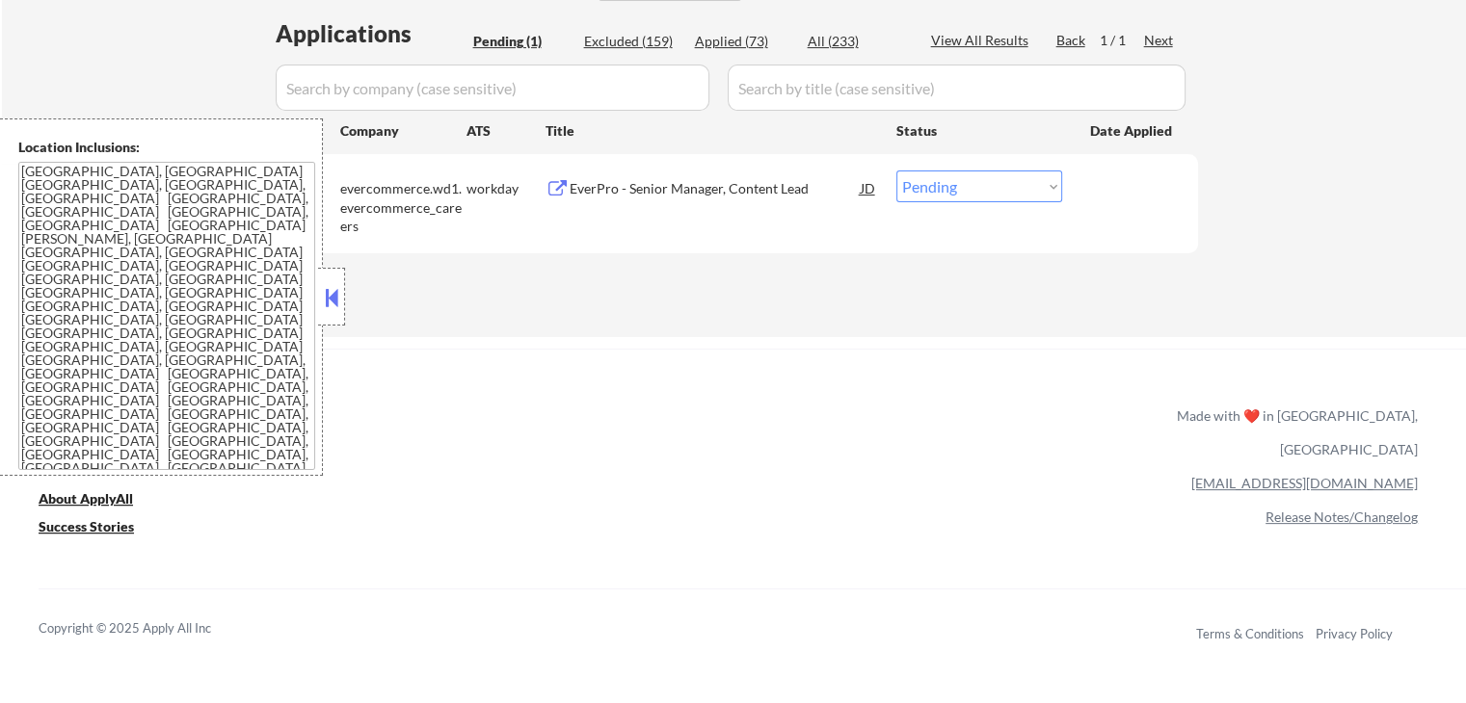
select select ""excluded__location_""
select select ""excluded__salary_""
select select ""excluded""
select select ""excluded__expired_""
select select ""excluded__salary_""
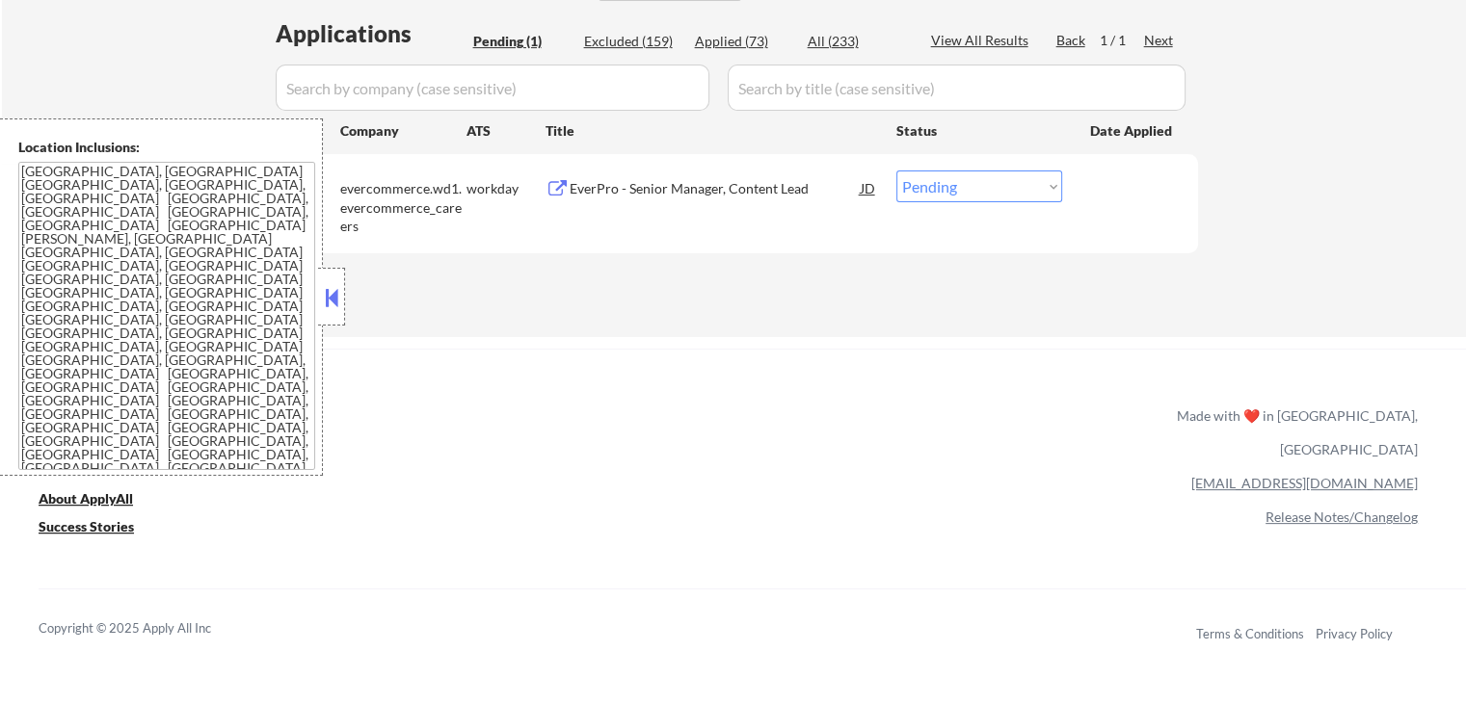
select select ""excluded__salary_""
select select ""excluded__location_""
select select ""excluded__expired_""
select select ""excluded__salary_""
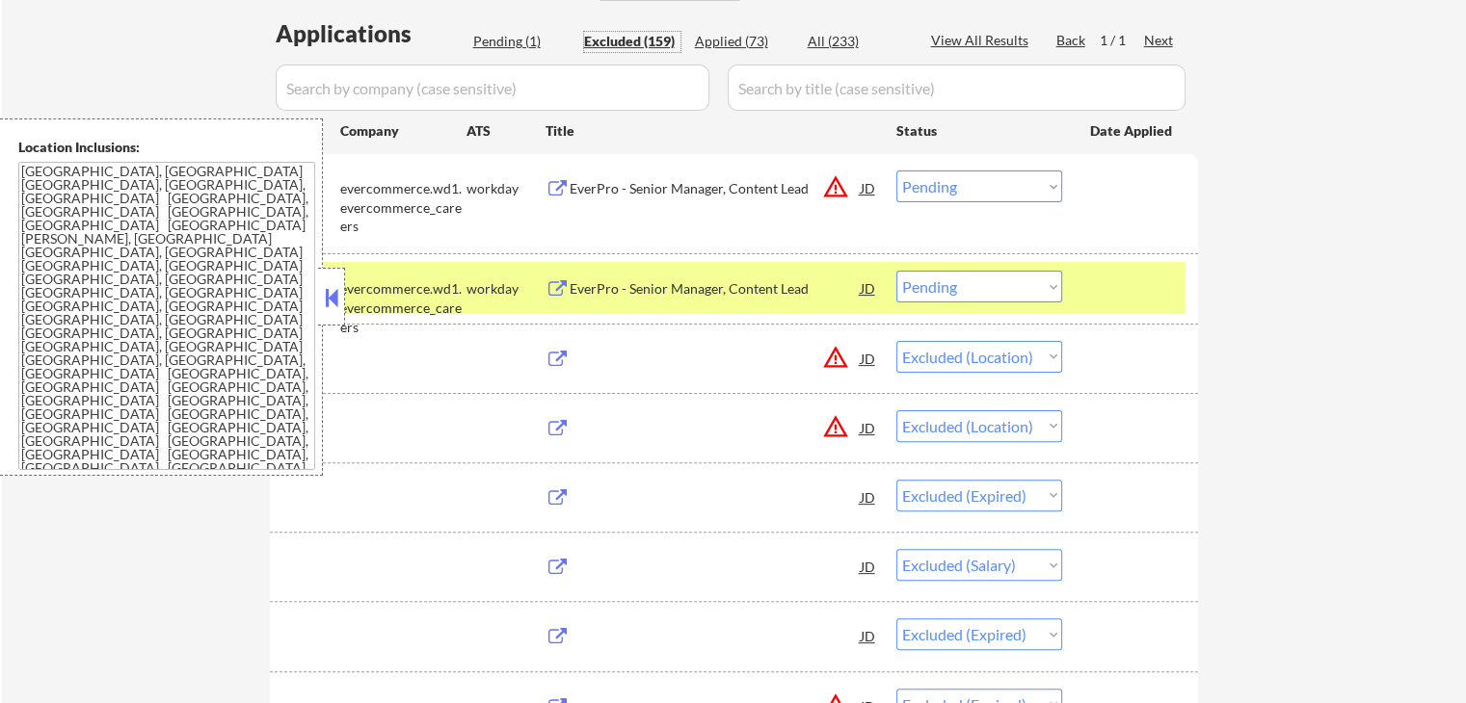
select select ""excluded__salary_""
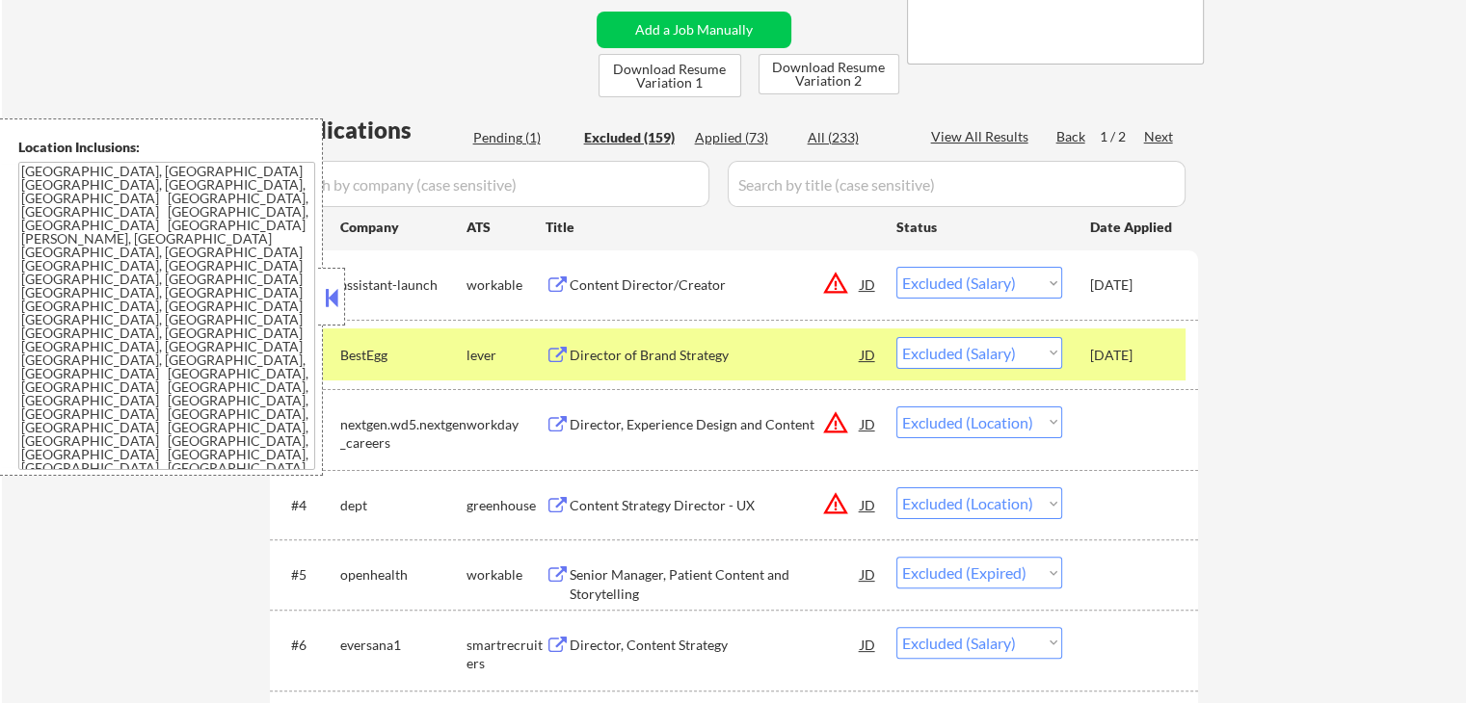
scroll to position [3566, 0]
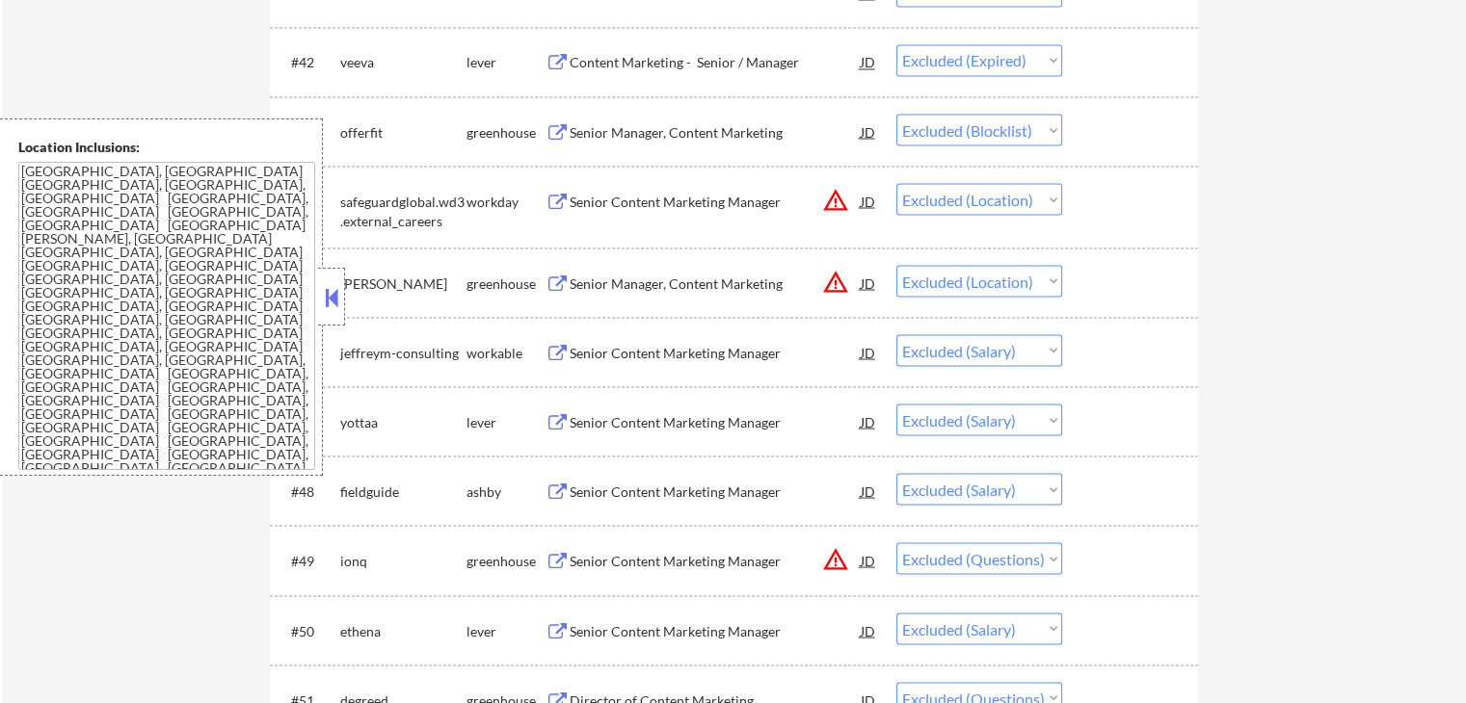
click at [994, 356] on select "Choose an option... Pending Applied Excluded (Questions) Excluded (Expired) Exc…" at bounding box center [979, 350] width 166 height 32
click at [896, 334] on select "Choose an option... Pending Applied Excluded (Questions) Excluded (Expired) Exc…" at bounding box center [979, 350] width 166 height 32
select select ""excluded__salary_""
select select ""excluded""
select select ""excluded__salary_""
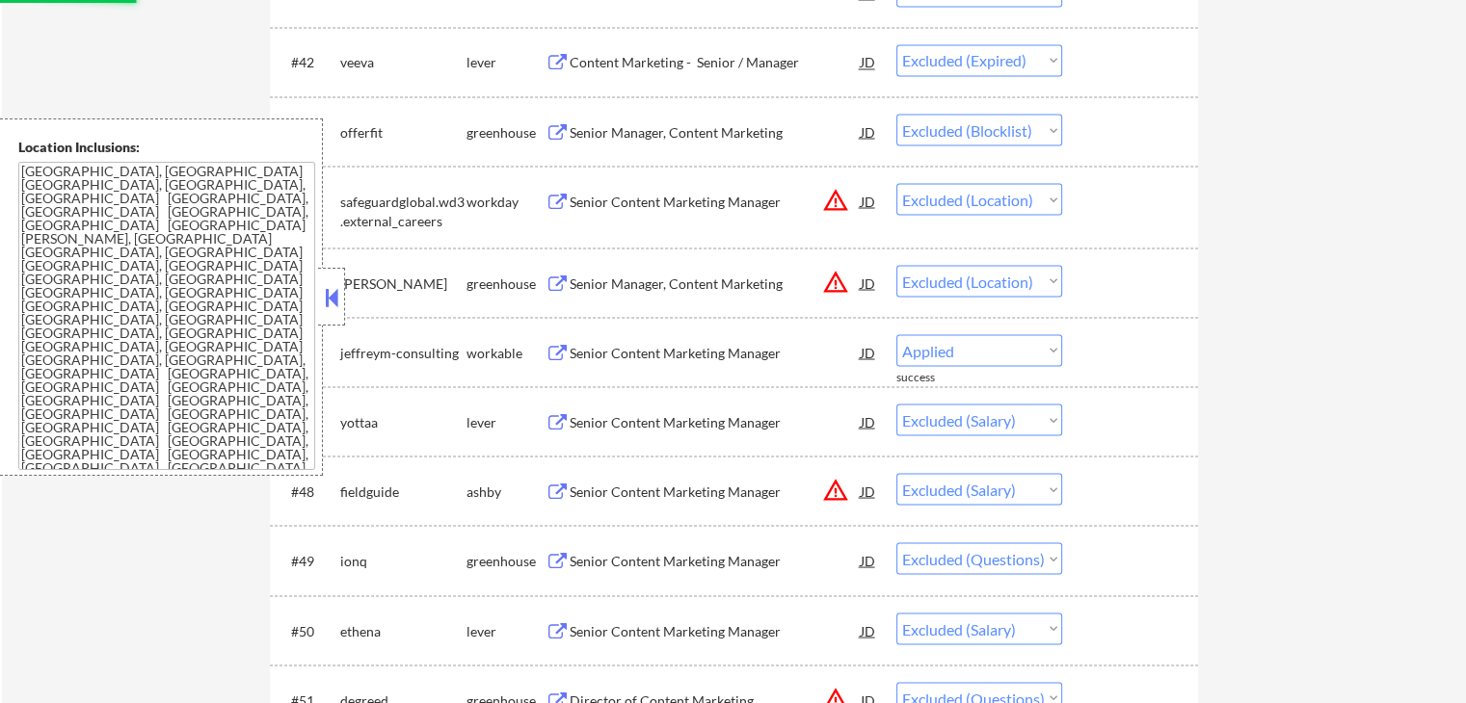
select select ""excluded""
select select ""excluded__location_""
select select ""excluded__salary_""
select select ""excluded__expired_""
select select ""excluded__salary_""
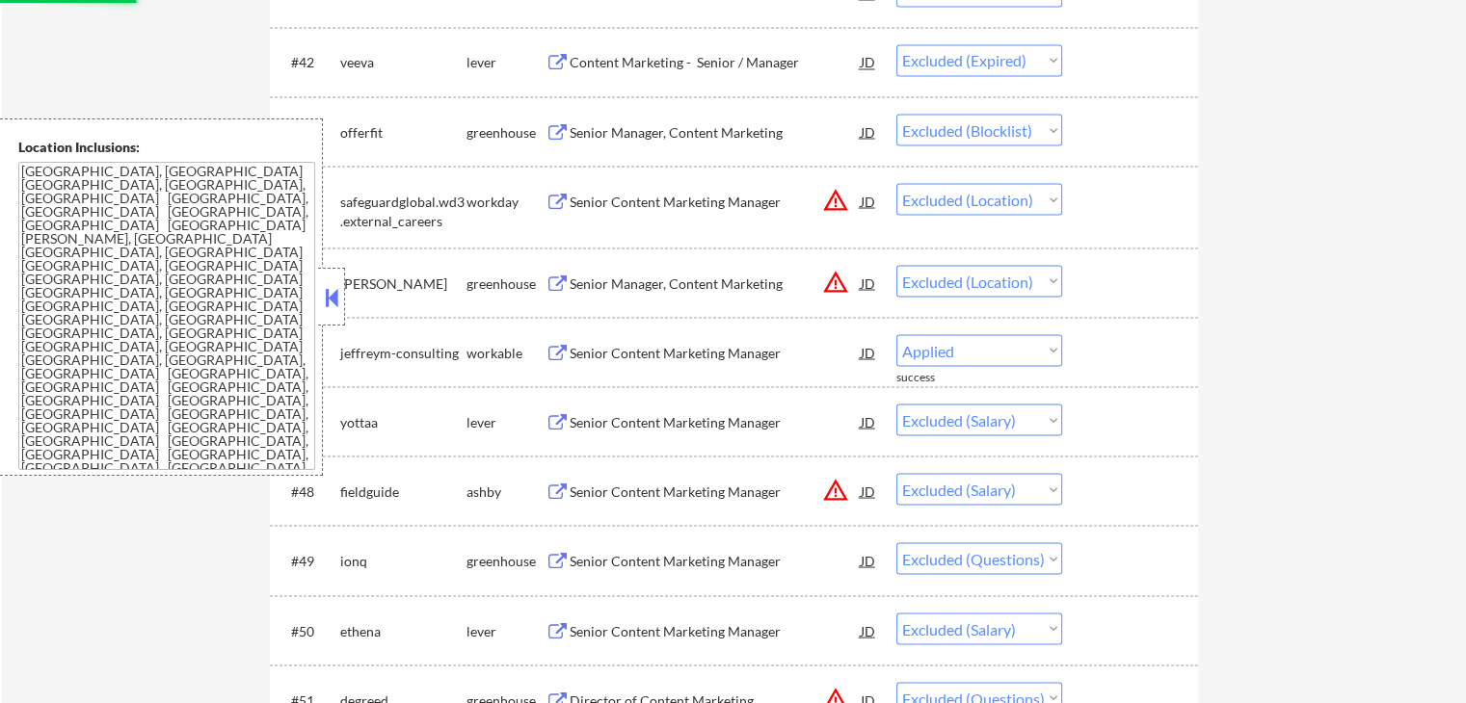
select select ""excluded__location_""
select select ""excluded__salary_""
select select ""excluded__expired_""
select select ""excluded""
select select ""excluded__location_""
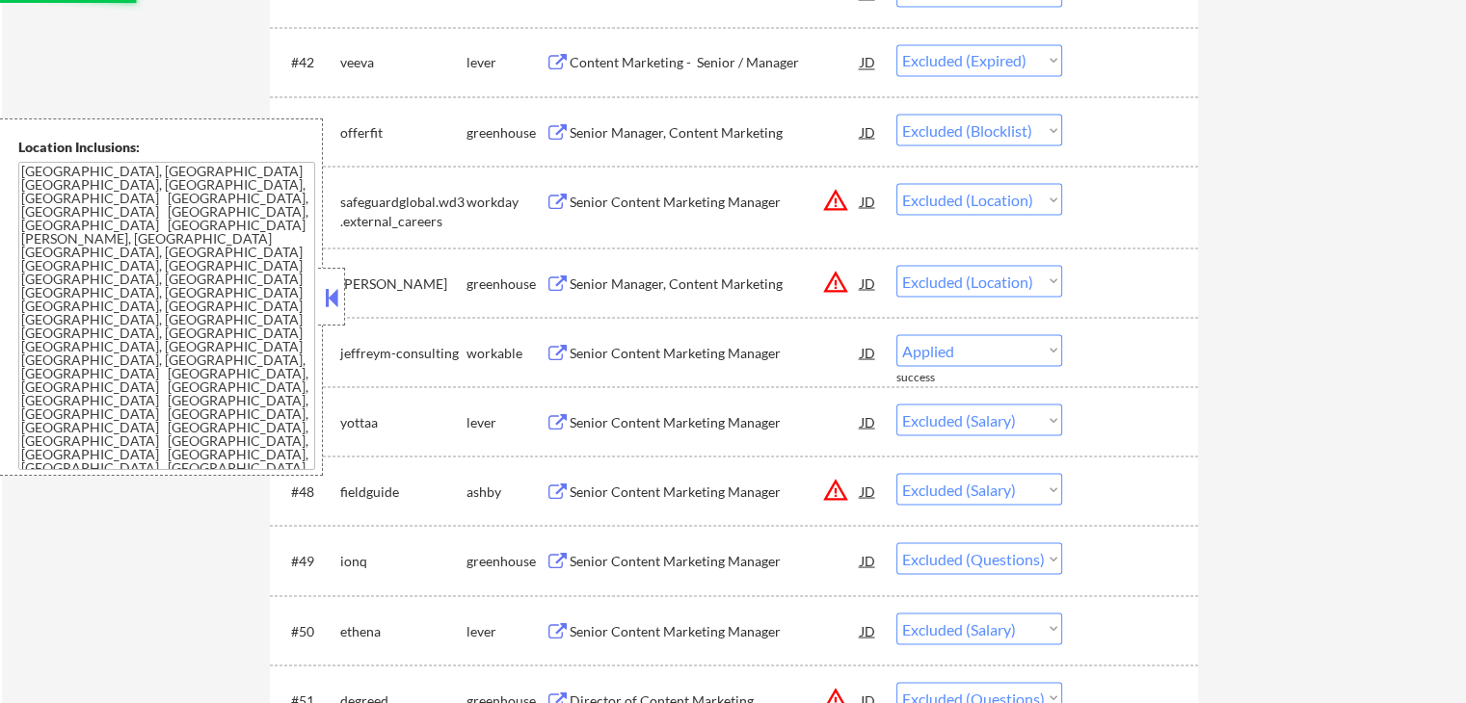
select select ""excluded__expired_""
select select ""excluded__salary_""
select select ""excluded__location_""
select select ""excluded""
select select ""excluded__location_""
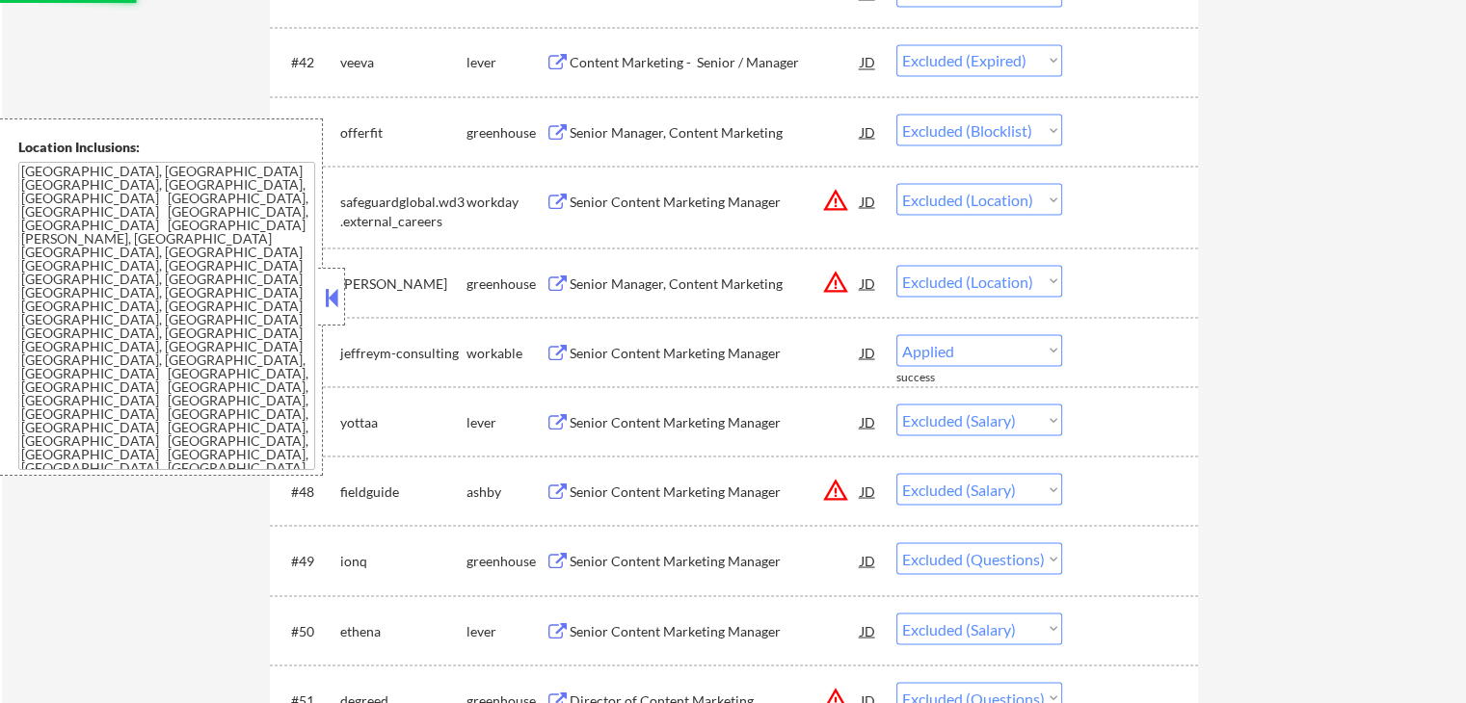
select select ""excluded""
select select ""excluded__salary_""
select select ""excluded""
select select ""excluded__salary_""
select select ""excluded__location_""
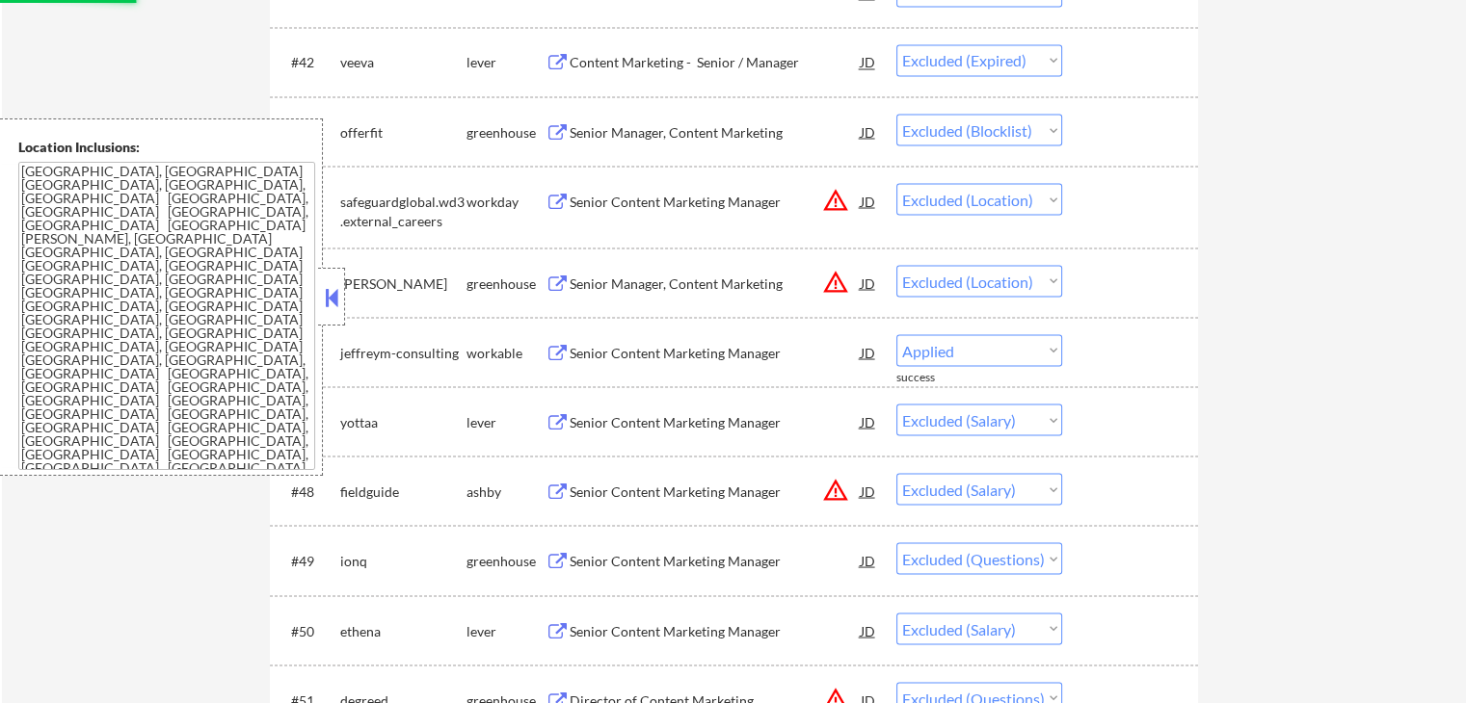
select select ""excluded""
select select ""excluded__salary_""
select select ""excluded__location_""
select select ""excluded__salary_""
select select ""excluded__other_""
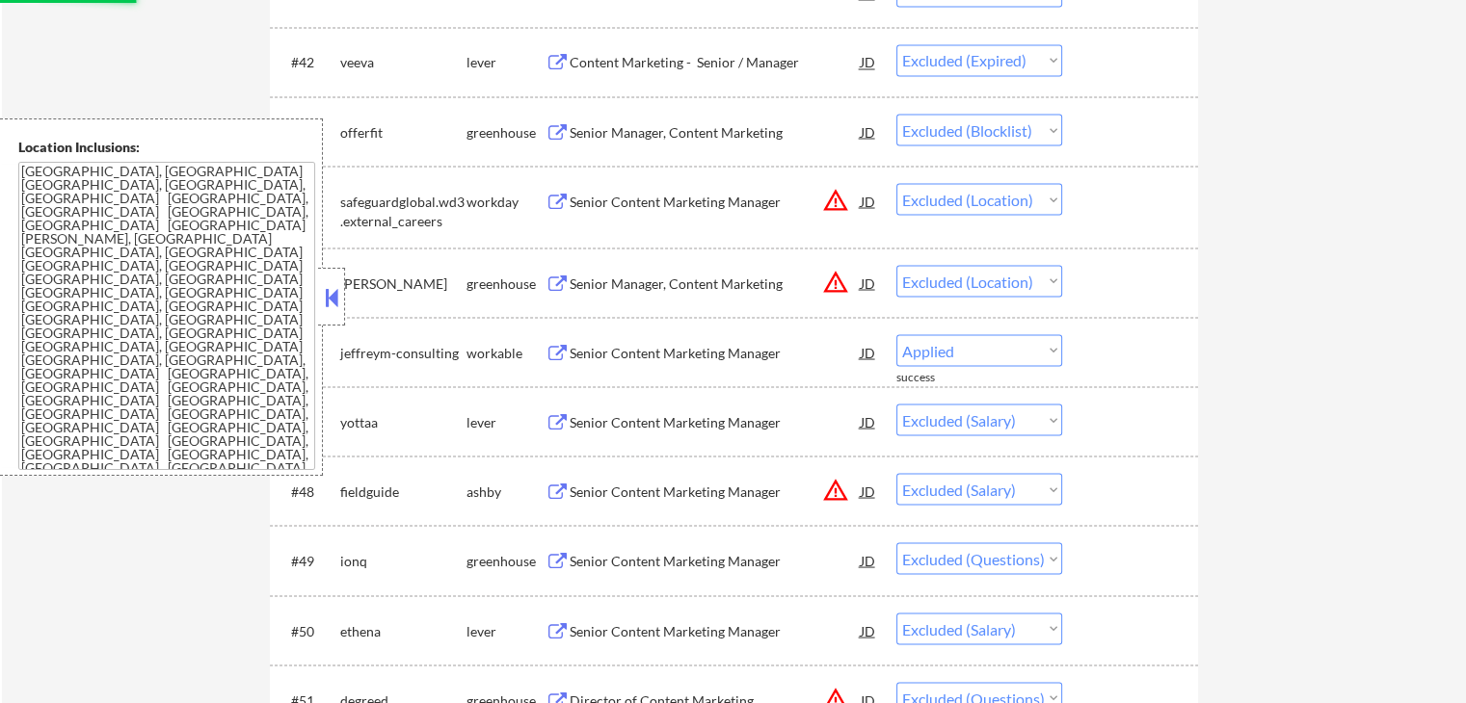
select select ""excluded__expired_""
select select ""excluded__location_""
select select ""excluded""
select select ""excluded__salary_""
select select ""excluded__location_""
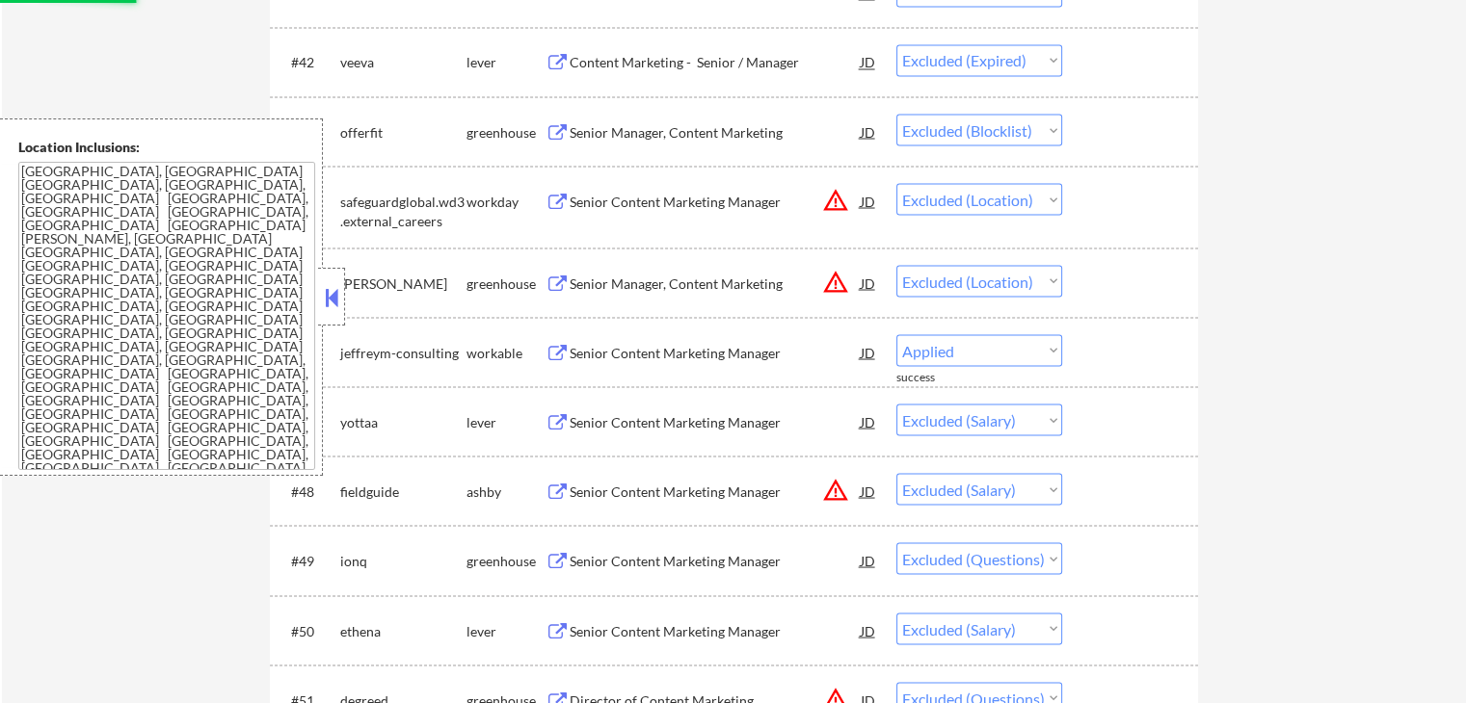
select select ""excluded""
select select ""excluded__salary_""
select select ""excluded__location_""
select select ""excluded__salary_""
select select ""excluded""
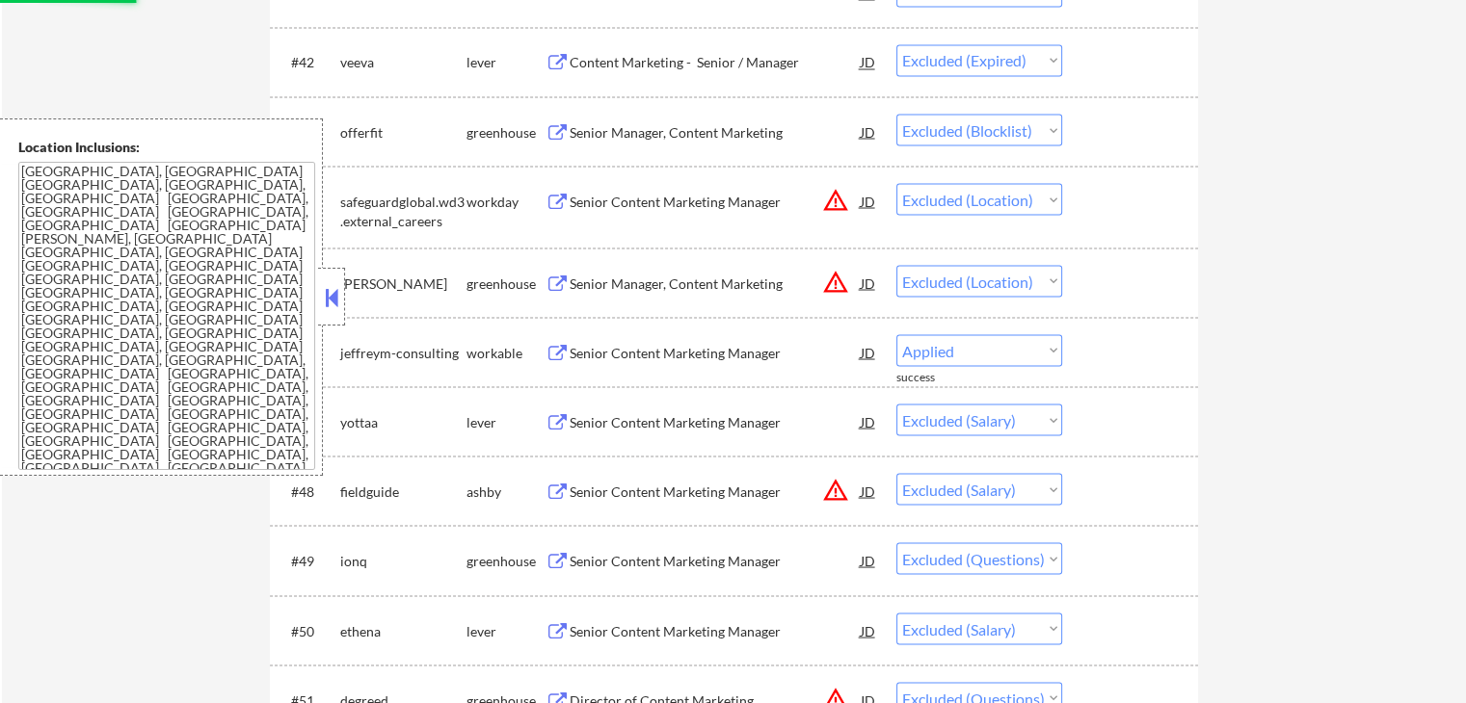
select select ""excluded__expired_""
select select ""excluded__salary_""
select select ""excluded__location_""
select select ""excluded__expired_""
select select ""excluded__salary_""
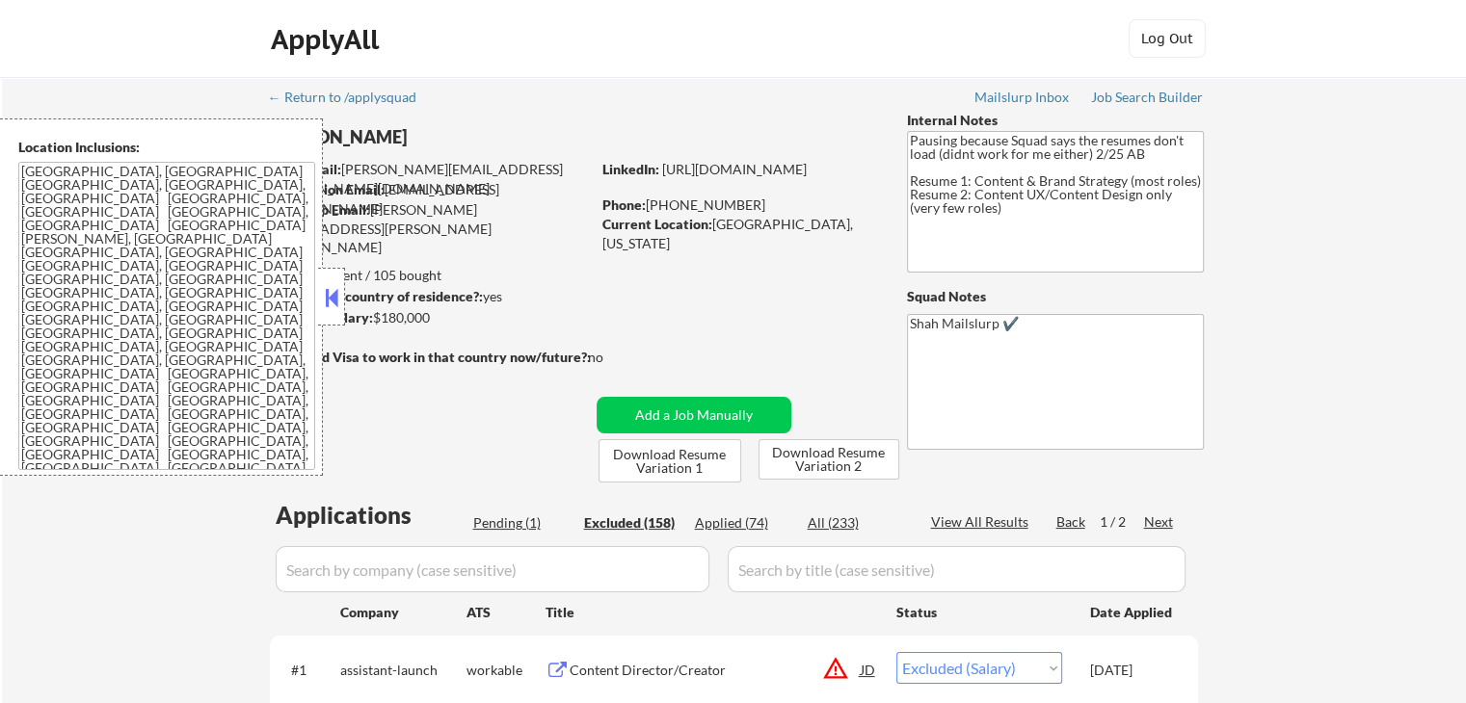
scroll to position [193, 0]
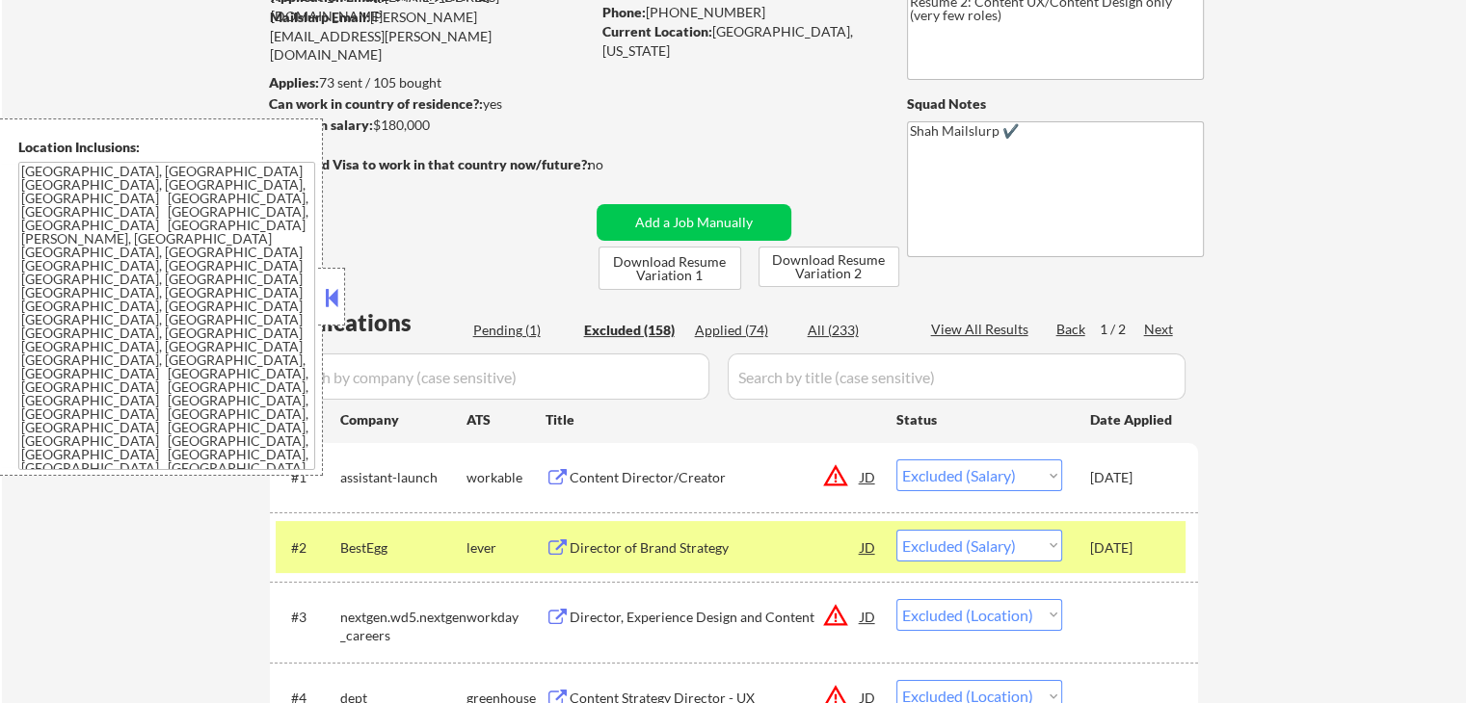
click at [509, 332] on div "Pending (1)" at bounding box center [521, 330] width 96 height 19
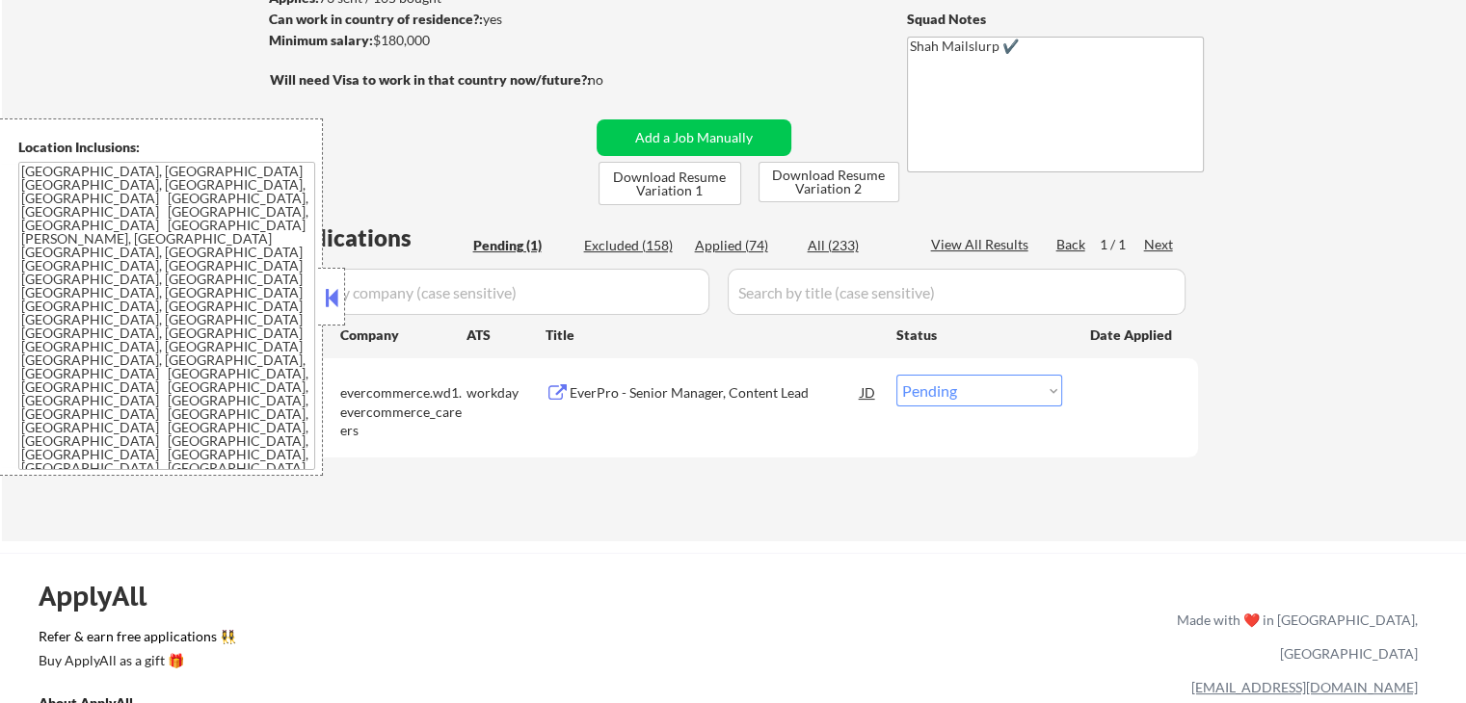
scroll to position [482, 0]
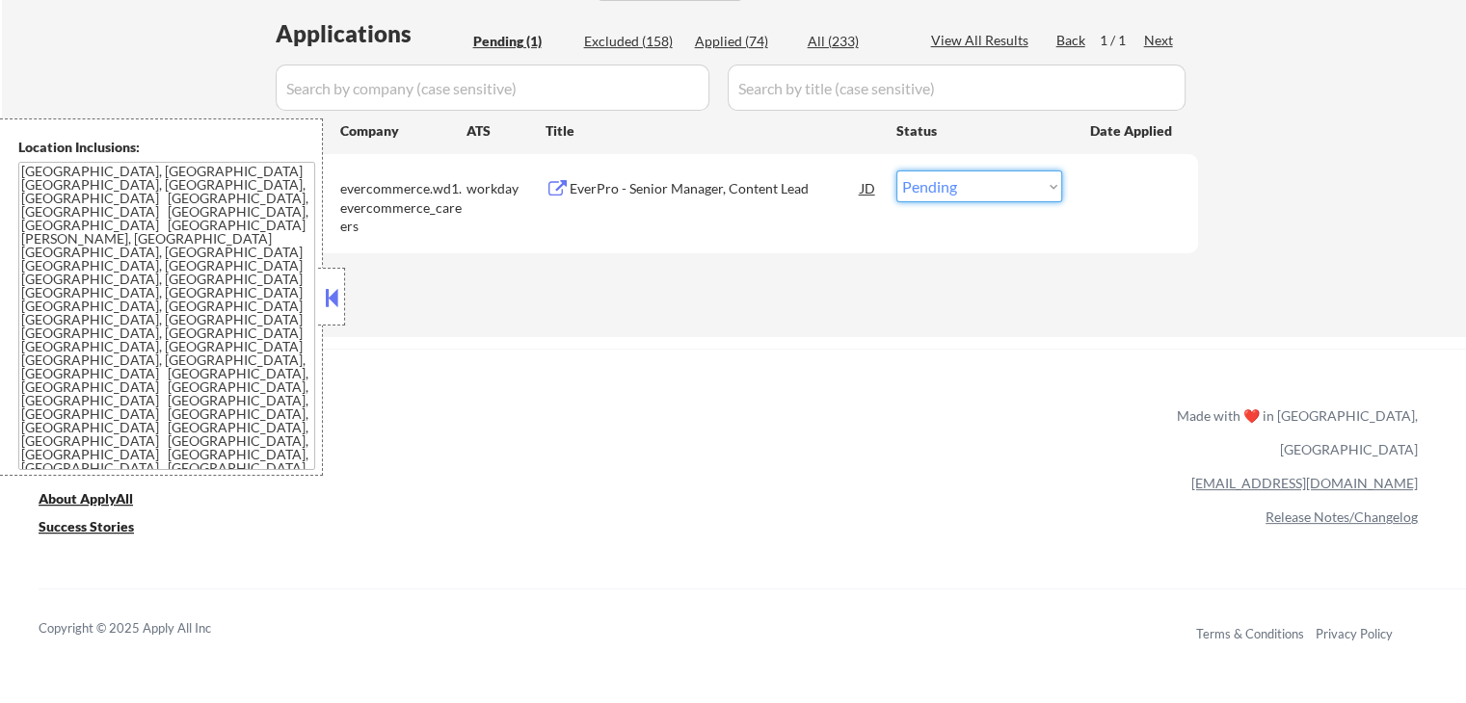
click at [998, 182] on select "Choose an option... Pending Applied Excluded (Questions) Excluded (Expired) Exc…" at bounding box center [979, 187] width 166 height 32
select select ""excluded__salary_""
click at [896, 171] on select "Choose an option... Pending Applied Excluded (Questions) Excluded (Expired) Exc…" at bounding box center [979, 187] width 166 height 32
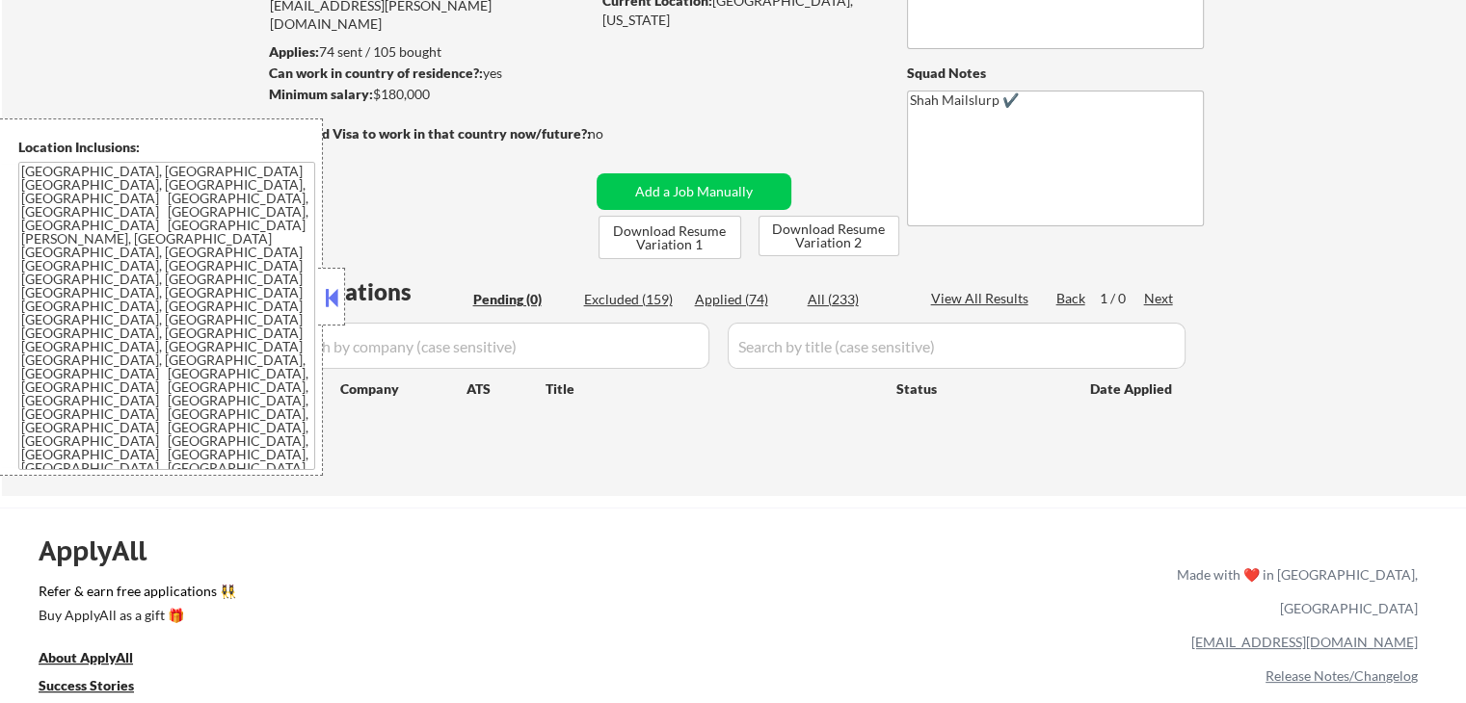
scroll to position [96, 0]
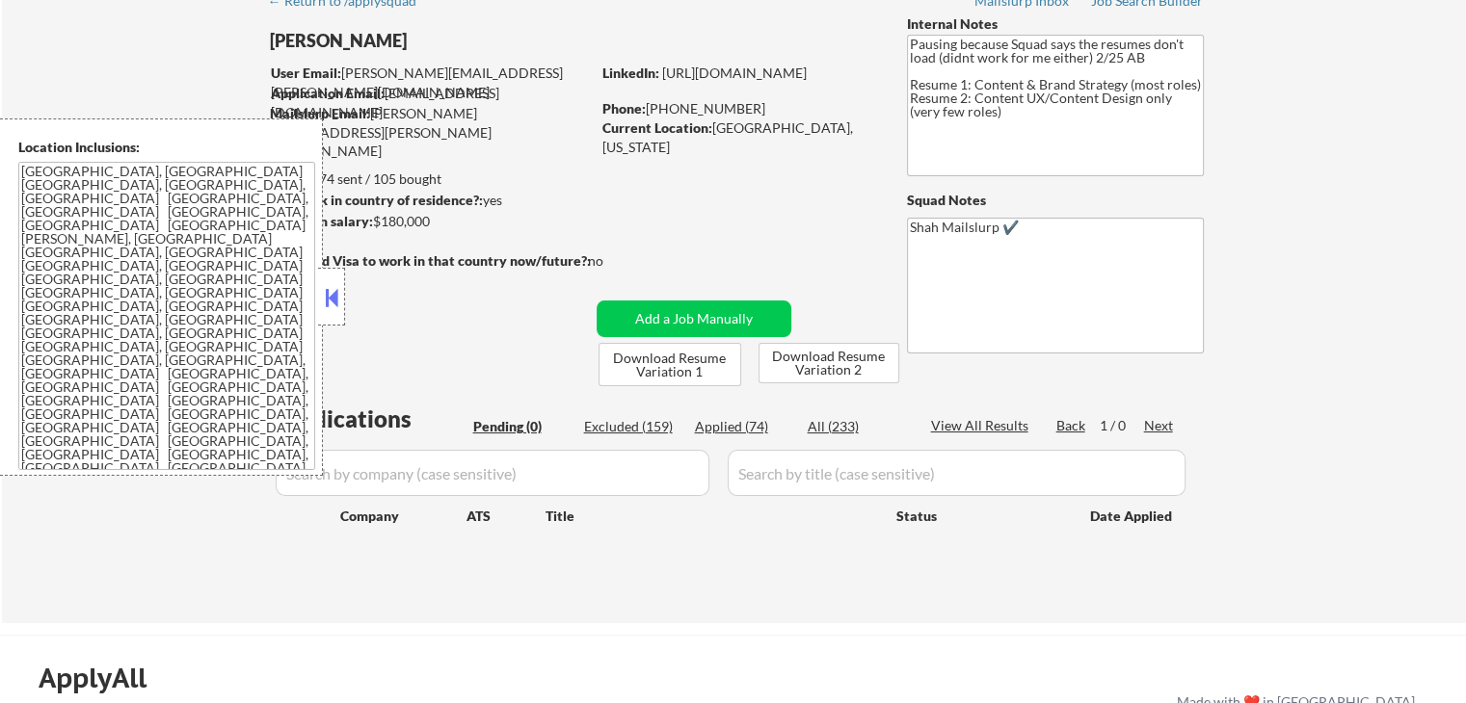
click at [583, 199] on div "← Return to /applysquad Mailslurp Inbox Job Search Builder [PERSON_NAME] User E…" at bounding box center [734, 294] width 962 height 627
click at [328, 298] on button at bounding box center [331, 297] width 21 height 29
